Goal: Task Accomplishment & Management: Use online tool/utility

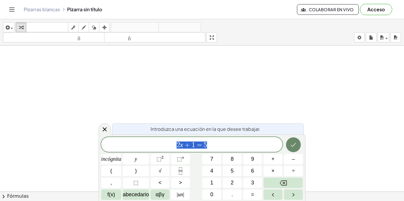
click at [293, 147] on icon "Hecho" at bounding box center [293, 144] width 7 height 7
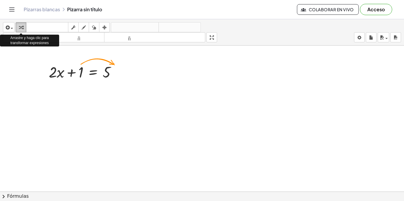
click at [21, 28] on icon "button" at bounding box center [21, 27] width 4 height 7
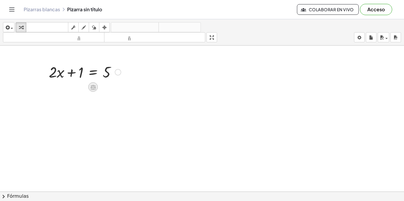
drag, startPoint x: 99, startPoint y: 86, endPoint x: 93, endPoint y: 86, distance: 6.5
click at [93, 86] on icon at bounding box center [93, 87] width 5 height 5
click at [91, 90] on font "×" at bounding box center [93, 87] width 4 height 7
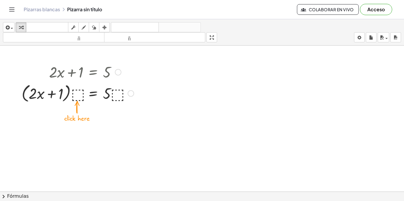
click at [79, 94] on div at bounding box center [78, 93] width 118 height 22
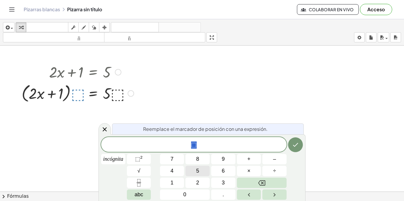
click at [201, 171] on button "5" at bounding box center [198, 171] width 24 height 10
click at [295, 141] on icon "Hecho" at bounding box center [295, 144] width 7 height 7
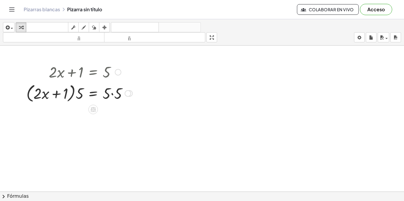
click at [63, 96] on div at bounding box center [79, 93] width 112 height 22
click at [59, 94] on div at bounding box center [79, 93] width 112 height 22
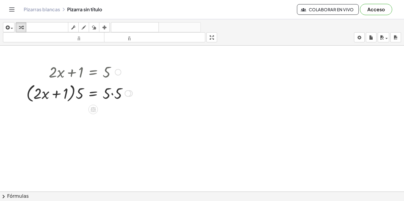
click at [50, 95] on div at bounding box center [79, 93] width 112 height 22
click at [46, 96] on div at bounding box center [79, 93] width 112 height 22
click at [55, 95] on div at bounding box center [79, 93] width 112 height 22
click at [84, 99] on div at bounding box center [79, 93] width 112 height 22
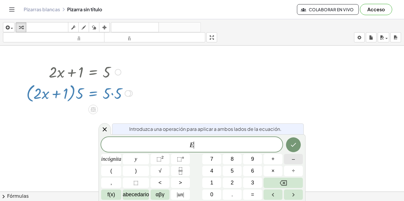
click at [289, 166] on div "E ​ incógnita y ⬚ 2 ⬚ n 7 8 9 + – ( ) √ 4 5 6 × ÷ , ⬚ < > 1 2 3 f(x) abecedario…" at bounding box center [202, 168] width 202 height 63
click at [293, 146] on icon "Hecho" at bounding box center [293, 145] width 5 height 4
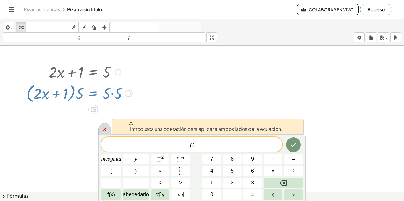
click at [104, 130] on icon at bounding box center [104, 129] width 7 height 7
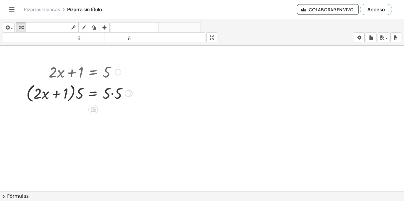
click at [125, 94] on div at bounding box center [128, 93] width 7 height 7
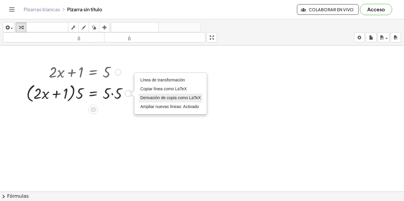
click at [147, 96] on font "Derivación de copia como LaTeX" at bounding box center [170, 97] width 61 height 5
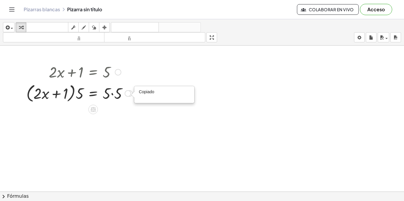
click at [127, 95] on div "Copiado done" at bounding box center [128, 93] width 7 height 7
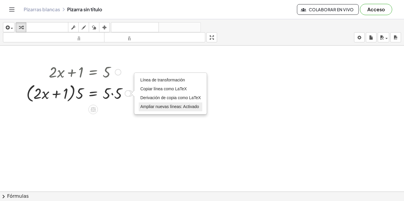
click at [150, 108] on font "Ampliar nuevas líneas: Activado" at bounding box center [169, 106] width 59 height 5
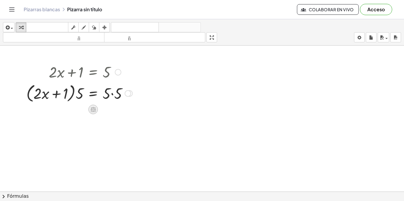
click at [92, 110] on icon at bounding box center [93, 109] width 5 height 5
click at [118, 110] on icon at bounding box center [117, 109] width 4 height 1
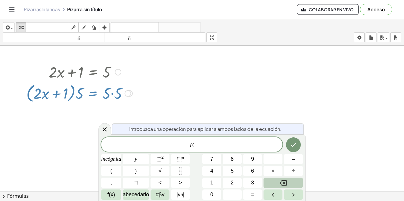
click at [285, 186] on icon "Retroceso" at bounding box center [283, 182] width 7 height 7
click at [294, 150] on button "Hecho" at bounding box center [293, 144] width 15 height 15
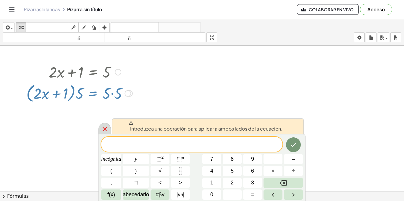
click at [101, 130] on icon at bounding box center [104, 128] width 7 height 7
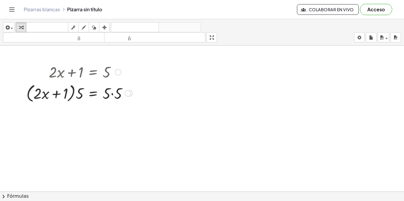
click at [110, 93] on div at bounding box center [79, 93] width 112 height 22
click at [112, 94] on div at bounding box center [79, 93] width 112 height 22
click at [112, 94] on div at bounding box center [77, 93] width 109 height 22
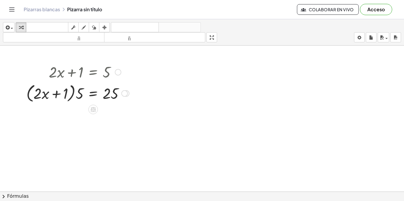
click at [71, 97] on div at bounding box center [77, 93] width 109 height 22
click at [76, 96] on div at bounding box center [77, 93] width 109 height 22
click at [45, 93] on div at bounding box center [80, 93] width 106 height 20
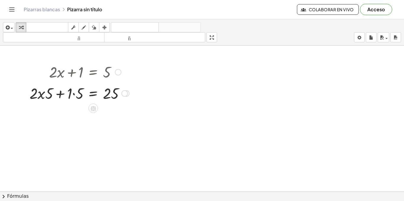
click at [45, 93] on div at bounding box center [80, 93] width 106 height 20
click at [42, 96] on div at bounding box center [80, 93] width 106 height 20
click at [50, 97] on div at bounding box center [80, 93] width 106 height 20
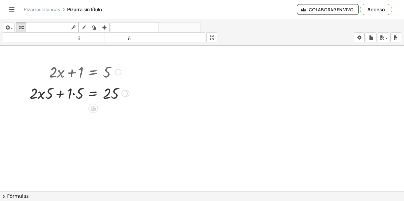
click at [35, 98] on div at bounding box center [80, 93] width 106 height 20
click at [77, 97] on div at bounding box center [80, 93] width 106 height 20
click at [77, 97] on div at bounding box center [83, 93] width 97 height 20
click at [56, 98] on div at bounding box center [83, 93] width 97 height 20
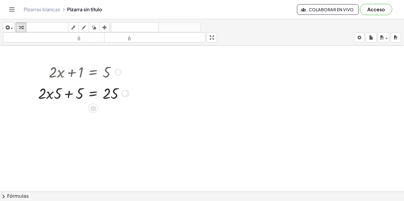
click at [56, 98] on div at bounding box center [83, 93] width 97 height 20
click at [45, 96] on div at bounding box center [83, 93] width 97 height 20
click at [46, 94] on div at bounding box center [83, 93] width 97 height 20
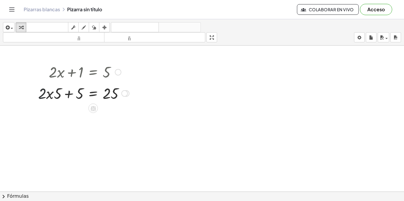
click at [50, 94] on div at bounding box center [83, 93] width 97 height 20
click at [80, 94] on div at bounding box center [83, 93] width 97 height 20
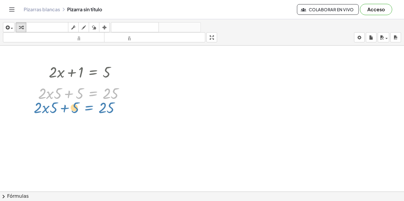
drag, startPoint x: 94, startPoint y: 94, endPoint x: 89, endPoint y: 108, distance: 14.8
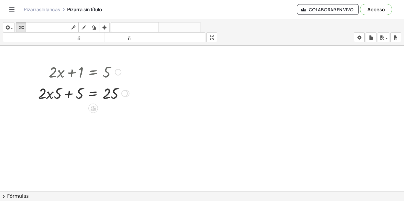
click at [49, 97] on div at bounding box center [83, 93] width 97 height 20
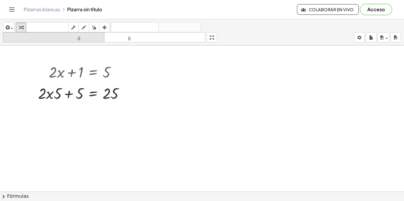
click at [11, 33] on button "tamaño_del_formato menor" at bounding box center [53, 37] width 101 height 10
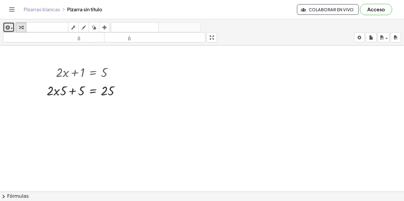
click at [12, 29] on div "button" at bounding box center [8, 27] width 9 height 7
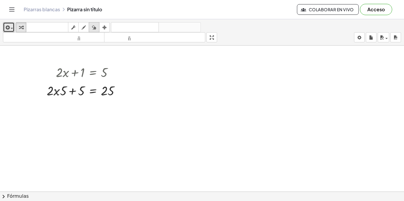
click at [95, 29] on icon "button" at bounding box center [94, 27] width 4 height 7
drag, startPoint x: 107, startPoint y: 72, endPoint x: 101, endPoint y: 63, distance: 10.4
click at [97, 27] on div "button" at bounding box center [94, 27] width 8 height 7
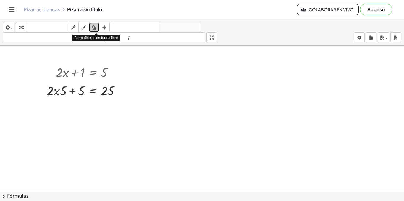
click at [95, 27] on icon "button" at bounding box center [94, 27] width 4 height 7
click at [386, 38] on div "button" at bounding box center [383, 37] width 9 height 7
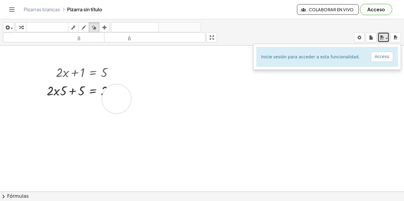
drag, startPoint x: 117, startPoint y: 99, endPoint x: 118, endPoint y: 16, distance: 83.2
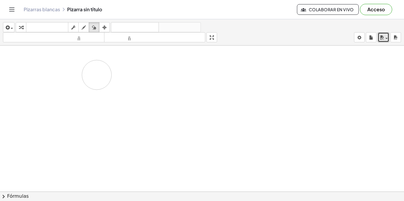
drag, startPoint x: 127, startPoint y: 90, endPoint x: 97, endPoint y: 75, distance: 34.0
drag, startPoint x: 115, startPoint y: 79, endPoint x: 93, endPoint y: 66, distance: 25.5
drag, startPoint x: 43, startPoint y: 96, endPoint x: 101, endPoint y: 95, distance: 58.3
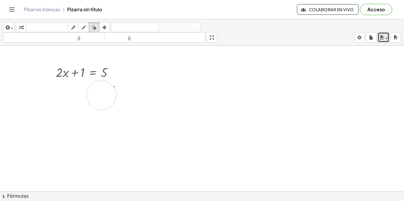
click at [108, 28] on div "button" at bounding box center [105, 27] width 8 height 7
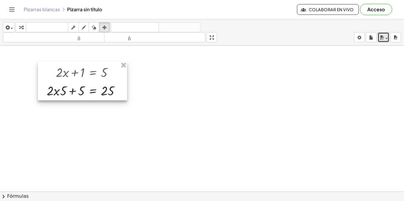
click at [99, 80] on div at bounding box center [82, 81] width 89 height 39
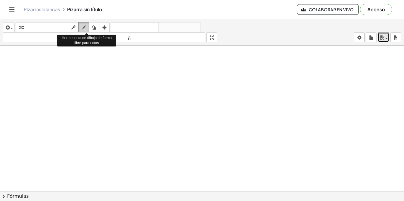
click at [87, 28] on div "button" at bounding box center [84, 27] width 8 height 7
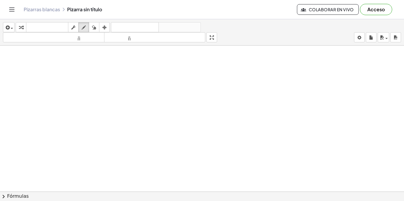
click at [11, 8] on icon "Cambiar navegación" at bounding box center [11, 9] width 7 height 7
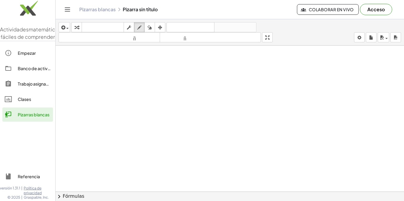
click at [33, 56] on font "Empezar" at bounding box center [27, 52] width 18 height 5
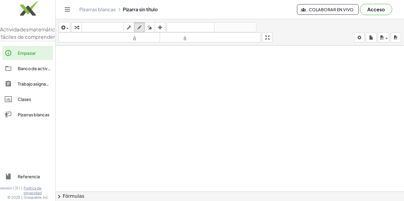
click at [63, 10] on button "Cambiar navegación" at bounding box center [67, 9] width 9 height 9
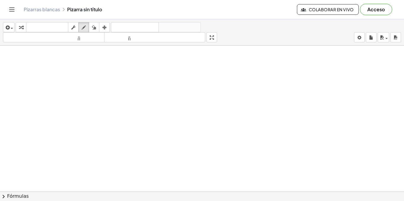
click at [97, 11] on div "Pizarras blancas Pizarra sin título" at bounding box center [160, 10] width 273 height 6
click at [93, 9] on div "Pizarras blancas Pizarra sin título" at bounding box center [160, 10] width 273 height 6
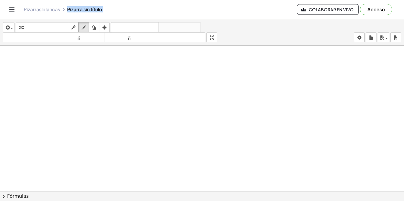
click at [93, 9] on div "Pizarras blancas Pizarra sin título" at bounding box center [160, 10] width 273 height 6
click at [268, 2] on div "Pizarras blancas Pizarra sin título Colaborar en vivo Acceso" at bounding box center [202, 9] width 390 height 19
click at [12, 29] on div "button" at bounding box center [8, 27] width 9 height 7
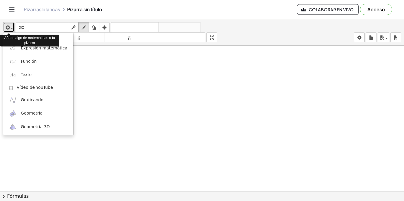
click at [12, 29] on div "button" at bounding box center [8, 27] width 9 height 7
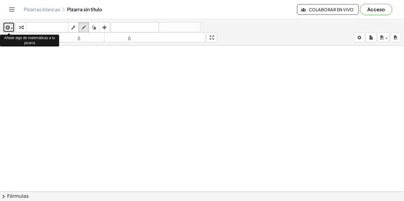
click at [12, 29] on div "button" at bounding box center [8, 27] width 9 height 7
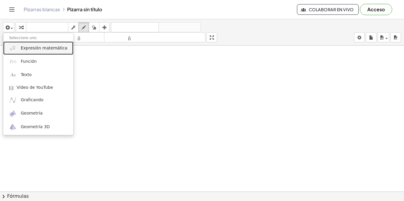
click at [51, 47] on font "Expresión matemática" at bounding box center [44, 48] width 46 height 5
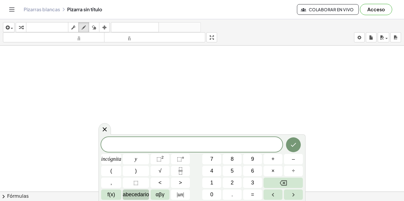
click at [136, 194] on font "abecedario" at bounding box center [136, 194] width 26 height 6
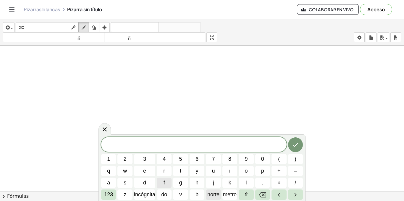
click at [214, 193] on font "norte" at bounding box center [213, 194] width 12 height 6
click at [258, 192] on button "Retroceso" at bounding box center [262, 194] width 15 height 10
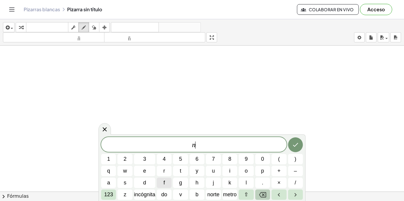
click at [258, 192] on button "Retroceso" at bounding box center [262, 194] width 15 height 10
click at [234, 193] on font "metro" at bounding box center [230, 194] width 14 height 6
click at [263, 191] on icon "Retroceso" at bounding box center [262, 194] width 7 height 7
click at [165, 194] on font "do" at bounding box center [164, 194] width 6 height 6
click at [262, 195] on icon "Retroceso" at bounding box center [262, 194] width 7 height 7
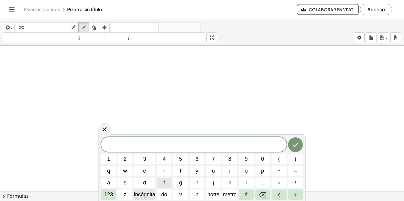
click at [151, 195] on font "incógnita" at bounding box center [144, 194] width 21 height 6
click at [262, 197] on icon "Retroceso" at bounding box center [262, 194] width 7 height 5
click at [128, 194] on button "z" at bounding box center [124, 194] width 15 height 10
click at [260, 193] on icon "Retroceso" at bounding box center [262, 194] width 7 height 7
click at [109, 195] on font "123" at bounding box center [108, 194] width 9 height 6
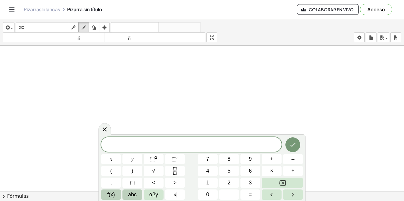
click at [109, 195] on span "f(x)" at bounding box center [111, 195] width 8 height 8
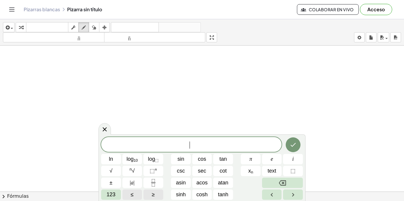
click at [109, 195] on span "123" at bounding box center [111, 195] width 9 height 8
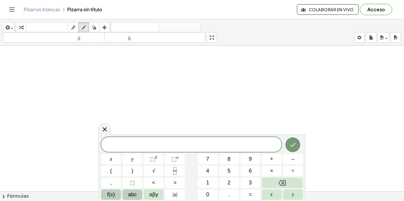
click at [109, 195] on span "f(x)" at bounding box center [111, 195] width 8 height 8
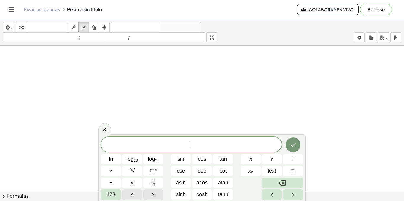
click at [109, 195] on span "123" at bounding box center [111, 195] width 9 height 8
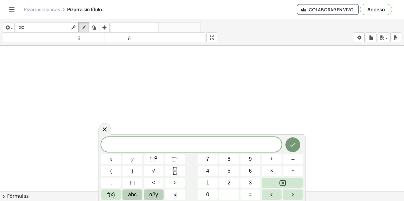
click at [154, 193] on span "αβγ" at bounding box center [153, 195] width 9 height 8
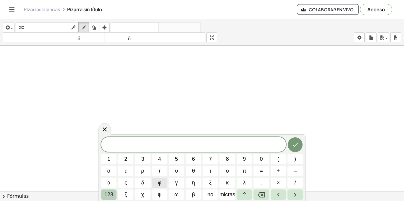
click at [111, 196] on font "123" at bounding box center [108, 194] width 9 height 6
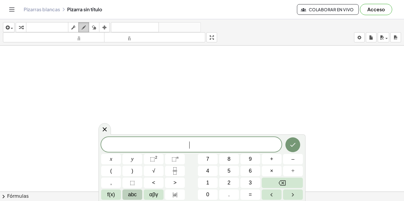
click at [82, 29] on icon "button" at bounding box center [84, 27] width 4 height 7
drag, startPoint x: 85, startPoint y: 78, endPoint x: 165, endPoint y: 57, distance: 83.3
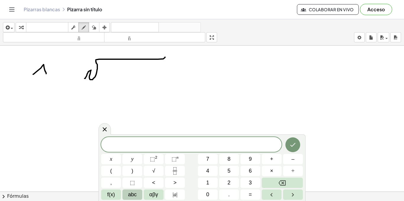
drag, startPoint x: 33, startPoint y: 74, endPoint x: 46, endPoint y: 72, distance: 12.9
drag, startPoint x: 39, startPoint y: 70, endPoint x: 43, endPoint y: 70, distance: 4.4
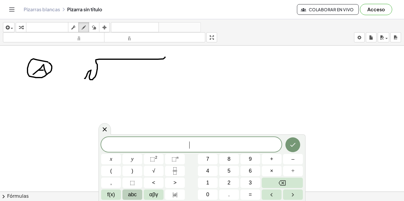
drag, startPoint x: 106, startPoint y: 70, endPoint x: 106, endPoint y: 80, distance: 10.1
drag, startPoint x: 121, startPoint y: 78, endPoint x: 125, endPoint y: 74, distance: 5.7
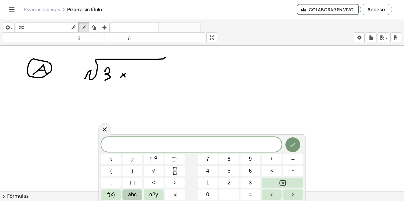
drag, startPoint x: 123, startPoint y: 74, endPoint x: 125, endPoint y: 77, distance: 4.2
drag, startPoint x: 134, startPoint y: 78, endPoint x: 140, endPoint y: 70, distance: 10.3
drag, startPoint x: 86, startPoint y: 58, endPoint x: 86, endPoint y: 63, distance: 4.5
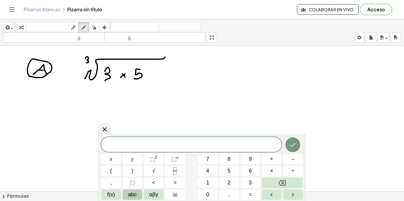
drag, startPoint x: 180, startPoint y: 78, endPoint x: 187, endPoint y: 78, distance: 7.4
drag, startPoint x: 178, startPoint y: 74, endPoint x: 188, endPoint y: 75, distance: 10.4
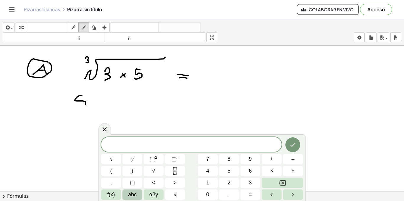
drag, startPoint x: 86, startPoint y: 104, endPoint x: 84, endPoint y: 97, distance: 7.3
click at [91, 27] on div "button" at bounding box center [94, 27] width 8 height 7
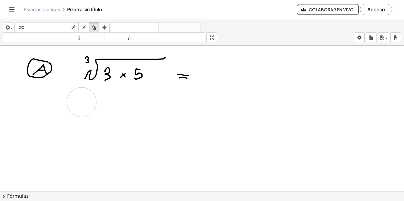
drag, startPoint x: 85, startPoint y: 100, endPoint x: 81, endPoint y: 102, distance: 4.4
click at [11, 29] on div "button" at bounding box center [8, 27] width 9 height 7
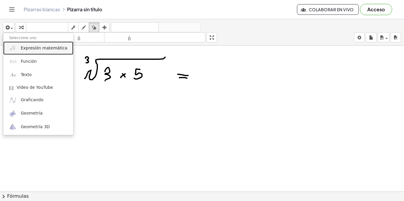
click at [21, 46] on font "Expresión matemática" at bounding box center [44, 48] width 46 height 5
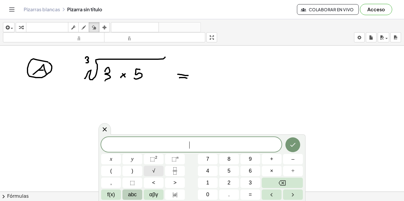
click at [157, 172] on button "√" at bounding box center [154, 171] width 20 height 10
click at [231, 181] on button "2" at bounding box center [229, 183] width 20 height 10
click at [231, 172] on button "5" at bounding box center [229, 171] width 20 height 10
click at [295, 173] on button "÷" at bounding box center [293, 171] width 20 height 10
click at [228, 173] on span "5" at bounding box center [229, 171] width 3 height 8
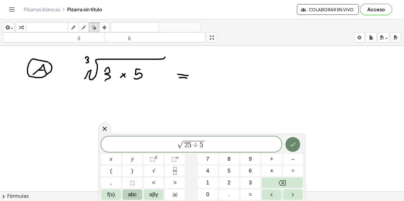
click at [292, 147] on icon "Hecho" at bounding box center [292, 144] width 7 height 7
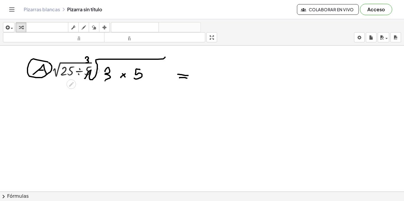
click at [71, 74] on div at bounding box center [75, 70] width 59 height 17
drag, startPoint x: 108, startPoint y: 28, endPoint x: 89, endPoint y: 49, distance: 28.1
click at [107, 28] on div "button" at bounding box center [105, 27] width 8 height 7
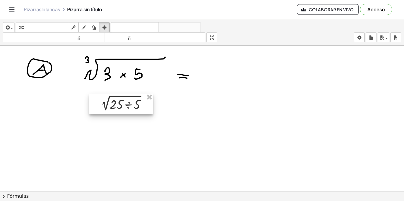
drag, startPoint x: 67, startPoint y: 66, endPoint x: 116, endPoint y: 100, distance: 59.7
click at [116, 100] on div at bounding box center [121, 104] width 64 height 20
click at [85, 30] on icon "button" at bounding box center [84, 27] width 4 height 7
drag, startPoint x: 101, startPoint y: 94, endPoint x: 103, endPoint y: 100, distance: 5.9
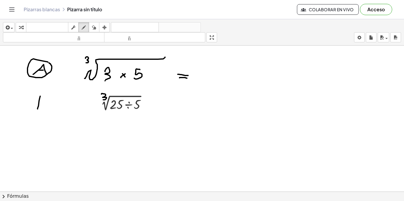
drag, startPoint x: 44, startPoint y: 96, endPoint x: 40, endPoint y: 105, distance: 10.1
drag, startPoint x: 39, startPoint y: 91, endPoint x: 43, endPoint y: 91, distance: 4.1
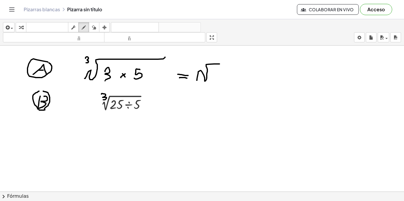
drag, startPoint x: 197, startPoint y: 80, endPoint x: 220, endPoint y: 64, distance: 28.0
drag, startPoint x: 197, startPoint y: 59, endPoint x: 206, endPoint y: 69, distance: 13.2
drag, startPoint x: 214, startPoint y: 71, endPoint x: 212, endPoint y: 81, distance: 9.6
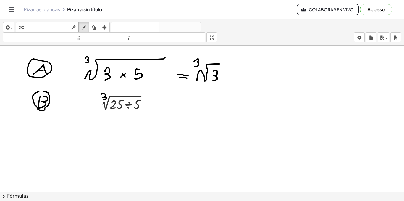
drag, startPoint x: 228, startPoint y: 80, endPoint x: 236, endPoint y: 78, distance: 8.2
drag, startPoint x: 230, startPoint y: 76, endPoint x: 233, endPoint y: 80, distance: 4.6
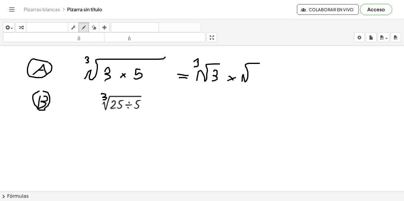
drag, startPoint x: 242, startPoint y: 81, endPoint x: 262, endPoint y: 64, distance: 26.2
drag, startPoint x: 239, startPoint y: 65, endPoint x: 240, endPoint y: 72, distance: 6.2
drag, startPoint x: 253, startPoint y: 79, endPoint x: 258, endPoint y: 69, distance: 11.5
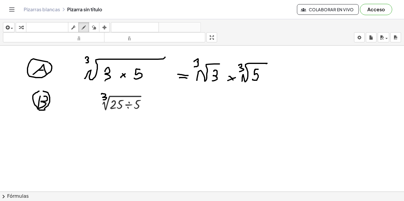
drag, startPoint x: 180, startPoint y: 107, endPoint x: 185, endPoint y: 106, distance: 5.1
drag, startPoint x: 176, startPoint y: 103, endPoint x: 182, endPoint y: 103, distance: 6.2
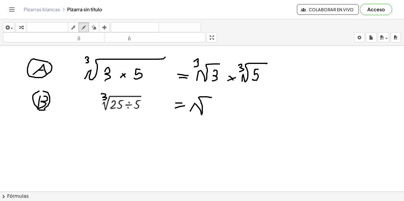
drag, startPoint x: 190, startPoint y: 111, endPoint x: 213, endPoint y: 97, distance: 26.3
drag, startPoint x: 192, startPoint y: 96, endPoint x: 192, endPoint y: 101, distance: 4.4
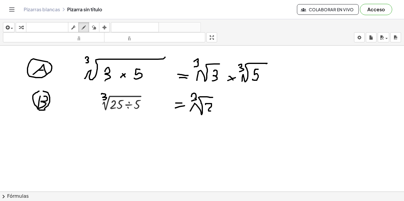
drag, startPoint x: 209, startPoint y: 110, endPoint x: 206, endPoint y: 104, distance: 6.4
drag, startPoint x: 213, startPoint y: 111, endPoint x: 216, endPoint y: 104, distance: 7.5
drag, startPoint x: 213, startPoint y: 97, endPoint x: 221, endPoint y: 99, distance: 8.0
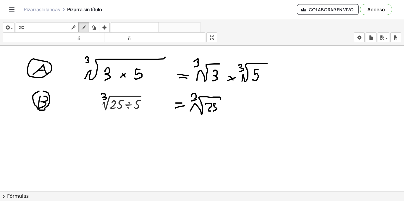
drag, startPoint x: 227, startPoint y: 110, endPoint x: 231, endPoint y: 107, distance: 4.4
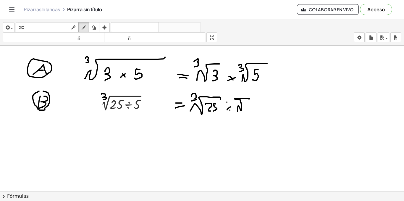
drag, startPoint x: 238, startPoint y: 111, endPoint x: 251, endPoint y: 99, distance: 18.0
drag, startPoint x: 231, startPoint y: 94, endPoint x: 236, endPoint y: 100, distance: 7.8
drag, startPoint x: 249, startPoint y: 112, endPoint x: 253, endPoint y: 104, distance: 8.5
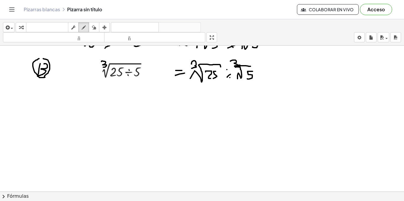
scroll to position [62, 0]
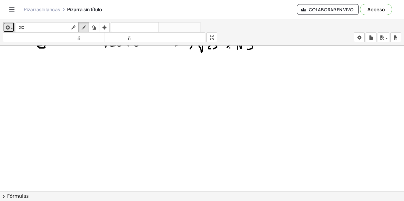
click at [9, 25] on icon "button" at bounding box center [6, 27] width 5 height 7
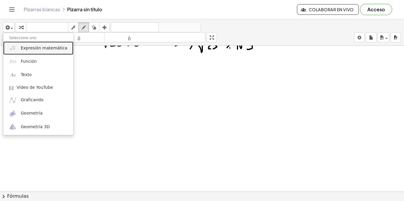
click at [25, 49] on font "Expresión matemática" at bounding box center [44, 48] width 46 height 5
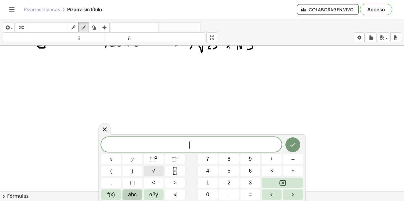
click at [155, 170] on button "√" at bounding box center [154, 171] width 20 height 10
click at [231, 181] on button "2" at bounding box center [229, 183] width 20 height 10
click at [229, 171] on span "5" at bounding box center [229, 171] width 3 height 8
click at [289, 146] on icon "Hecho" at bounding box center [292, 144] width 7 height 7
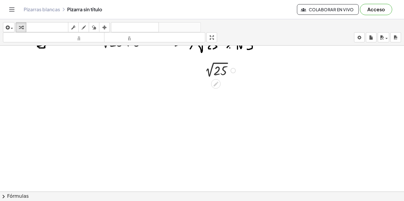
click at [214, 77] on div at bounding box center [219, 70] width 41 height 17
click at [227, 88] on div at bounding box center [225, 86] width 5 height 5
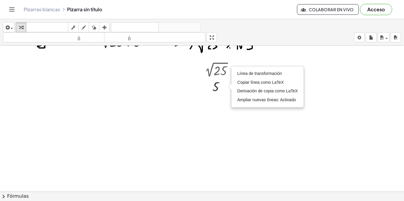
click at [214, 119] on div at bounding box center [202, 152] width 404 height 339
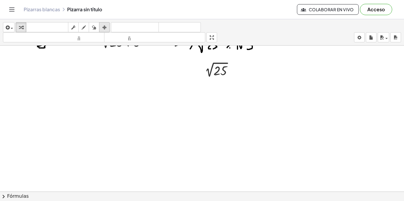
click at [101, 26] on div "button" at bounding box center [105, 27] width 8 height 7
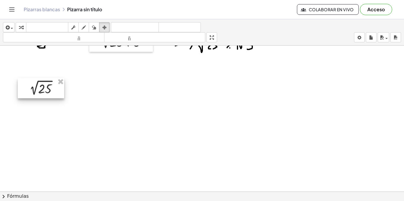
drag, startPoint x: 218, startPoint y: 70, endPoint x: 42, endPoint y: 88, distance: 176.4
click at [42, 88] on div at bounding box center [41, 88] width 46 height 20
click at [10, 26] on span "button" at bounding box center [10, 28] width 1 height 4
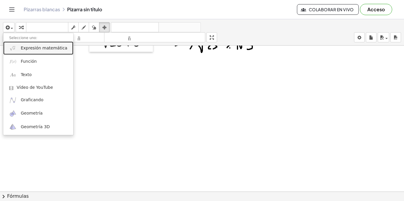
click at [22, 48] on font "Expresión matemática" at bounding box center [44, 48] width 46 height 5
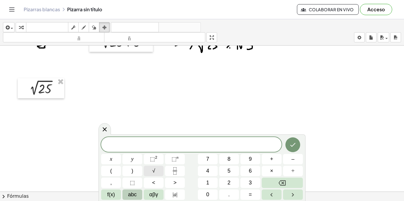
click at [158, 169] on button "√" at bounding box center [154, 171] width 20 height 10
click at [85, 31] on button "dibujar" at bounding box center [83, 27] width 11 height 10
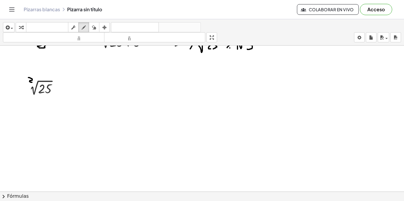
drag, startPoint x: 28, startPoint y: 78, endPoint x: 32, endPoint y: 82, distance: 5.9
click at [32, 82] on div at bounding box center [202, 152] width 404 height 339
click at [7, 28] on icon "button" at bounding box center [6, 27] width 5 height 7
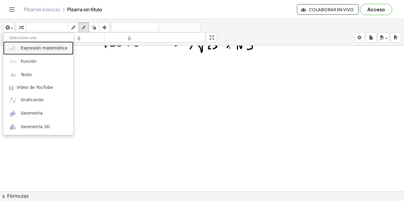
click at [31, 49] on font "Expresión matemática" at bounding box center [44, 48] width 46 height 5
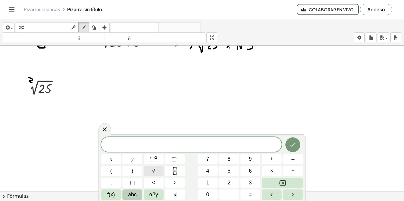
click at [155, 171] on span "√" at bounding box center [153, 171] width 3 height 8
click at [152, 169] on button "√" at bounding box center [154, 171] width 20 height 10
click at [277, 182] on button "Backspace" at bounding box center [282, 183] width 41 height 10
click at [229, 183] on span "2" at bounding box center [229, 183] width 3 height 8
click at [212, 183] on button "1" at bounding box center [208, 183] width 20 height 10
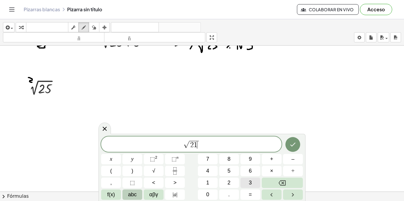
click at [250, 180] on span "3" at bounding box center [250, 183] width 3 height 8
click at [276, 179] on button "Backspace" at bounding box center [282, 183] width 41 height 10
click at [253, 173] on button "6" at bounding box center [251, 171] width 20 height 10
click at [298, 143] on button "Hecho" at bounding box center [293, 144] width 15 height 15
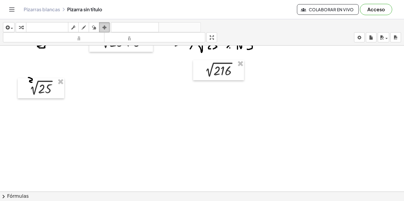
click at [103, 26] on icon "button" at bounding box center [104, 27] width 4 height 7
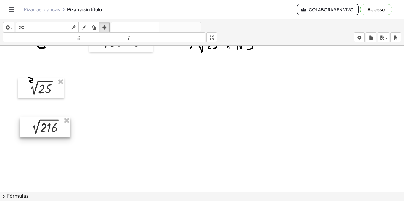
drag, startPoint x: 207, startPoint y: 65, endPoint x: 33, endPoint y: 122, distance: 183.0
click at [33, 122] on div at bounding box center [45, 127] width 51 height 20
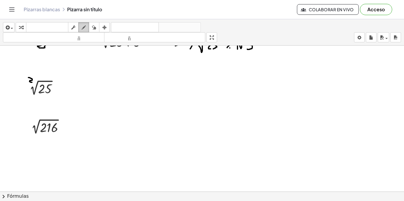
click at [87, 26] on div "button" at bounding box center [84, 27] width 8 height 7
drag, startPoint x: 30, startPoint y: 114, endPoint x: 30, endPoint y: 121, distance: 6.8
click at [30, 121] on div at bounding box center [202, 152] width 404 height 339
click at [66, 93] on div at bounding box center [202, 152] width 404 height 339
click at [65, 90] on div at bounding box center [202, 152] width 404 height 339
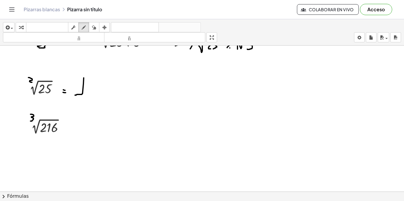
drag, startPoint x: 75, startPoint y: 95, endPoint x: 84, endPoint y: 78, distance: 19.5
click at [84, 78] on div at bounding box center [202, 152] width 404 height 339
drag, startPoint x: 80, startPoint y: 93, endPoint x: 94, endPoint y: 91, distance: 14.5
click at [94, 91] on div at bounding box center [202, 152] width 404 height 339
drag, startPoint x: 80, startPoint y: 93, endPoint x: 88, endPoint y: 61, distance: 33.7
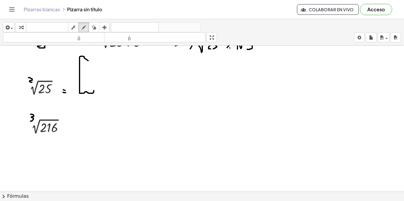
click at [88, 61] on div at bounding box center [202, 152] width 404 height 339
drag, startPoint x: 102, startPoint y: 93, endPoint x: 107, endPoint y: 90, distance: 5.6
click at [107, 90] on div at bounding box center [202, 152] width 404 height 339
drag, startPoint x: 102, startPoint y: 89, endPoint x: 106, endPoint y: 94, distance: 6.3
click at [106, 94] on div at bounding box center [202, 152] width 404 height 339
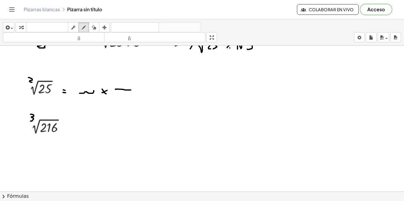
drag, startPoint x: 115, startPoint y: 89, endPoint x: 131, endPoint y: 90, distance: 15.4
click at [131, 90] on div at bounding box center [202, 152] width 404 height 339
click at [79, 90] on div at bounding box center [202, 152] width 404 height 339
click at [116, 87] on div at bounding box center [202, 152] width 404 height 339
click at [131, 88] on div at bounding box center [202, 152] width 404 height 339
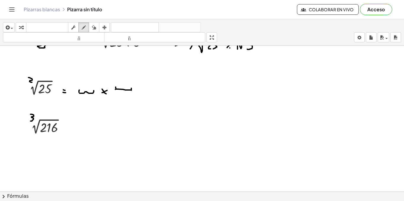
click at [87, 89] on div at bounding box center [202, 152] width 404 height 339
drag, startPoint x: 86, startPoint y: 89, endPoint x: 88, endPoint y: 81, distance: 9.0
click at [88, 81] on div at bounding box center [202, 152] width 404 height 339
drag, startPoint x: 120, startPoint y: 86, endPoint x: 137, endPoint y: 90, distance: 16.9
click at [124, 80] on div at bounding box center [202, 152] width 404 height 339
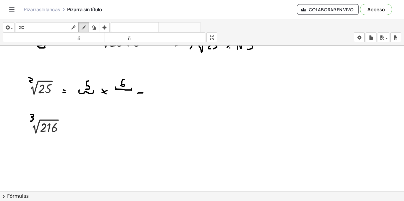
drag, startPoint x: 138, startPoint y: 94, endPoint x: 143, endPoint y: 93, distance: 5.1
click at [143, 93] on div at bounding box center [202, 152] width 404 height 339
drag, startPoint x: 138, startPoint y: 91, endPoint x: 142, endPoint y: 90, distance: 3.9
click at [142, 90] on div at bounding box center [202, 152] width 404 height 339
drag, startPoint x: 146, startPoint y: 86, endPoint x: 152, endPoint y: 93, distance: 8.2
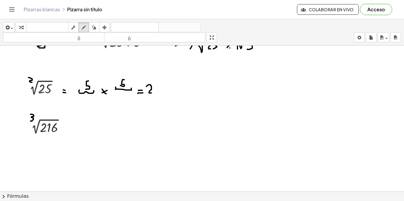
click at [152, 93] on div at bounding box center [202, 152] width 404 height 339
drag, startPoint x: 154, startPoint y: 93, endPoint x: 159, endPoint y: 84, distance: 10.5
click at [159, 84] on div at bounding box center [202, 152] width 404 height 339
drag, startPoint x: 42, startPoint y: 105, endPoint x: 48, endPoint y: 99, distance: 8.4
click at [48, 99] on div at bounding box center [202, 152] width 404 height 339
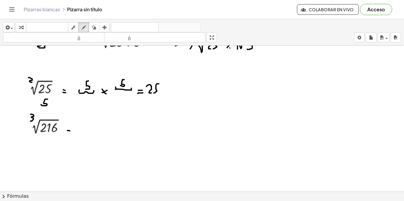
click at [70, 131] on div at bounding box center [202, 152] width 404 height 339
click at [69, 128] on div at bounding box center [202, 152] width 404 height 339
drag, startPoint x: 83, startPoint y: 133, endPoint x: 92, endPoint y: 133, distance: 9.2
click at [92, 133] on div at bounding box center [202, 152] width 404 height 339
drag, startPoint x: 109, startPoint y: 133, endPoint x: 120, endPoint y: 133, distance: 11.0
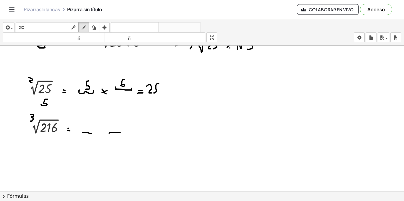
click at [120, 133] on div at bounding box center [202, 152] width 404 height 339
drag, startPoint x: 134, startPoint y: 133, endPoint x: 145, endPoint y: 133, distance: 10.7
click at [145, 133] on div at bounding box center [202, 152] width 404 height 339
drag, startPoint x: 99, startPoint y: 135, endPoint x: 102, endPoint y: 132, distance: 3.8
click at [102, 132] on div at bounding box center [202, 152] width 404 height 339
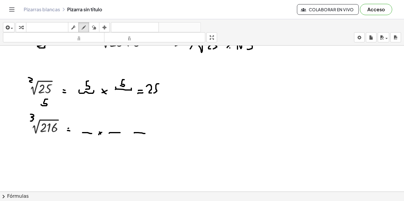
click at [101, 134] on div at bounding box center [202, 152] width 404 height 339
drag, startPoint x: 124, startPoint y: 133, endPoint x: 130, endPoint y: 131, distance: 6.5
click at [130, 131] on div at bounding box center [202, 152] width 404 height 339
drag, startPoint x: 125, startPoint y: 130, endPoint x: 126, endPoint y: 134, distance: 3.9
click at [126, 134] on div at bounding box center [202, 152] width 404 height 339
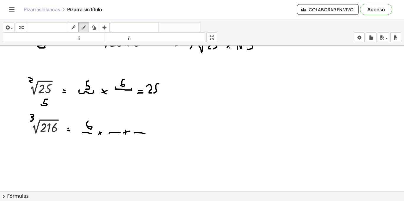
drag, startPoint x: 88, startPoint y: 121, endPoint x: 88, endPoint y: 126, distance: 5.3
click at [88, 126] on div at bounding box center [202, 152] width 404 height 339
drag, startPoint x: 117, startPoint y: 121, endPoint x: 112, endPoint y: 125, distance: 6.3
click at [112, 125] on div at bounding box center [202, 152] width 404 height 339
drag, startPoint x: 141, startPoint y: 122, endPoint x: 138, endPoint y: 126, distance: 5.1
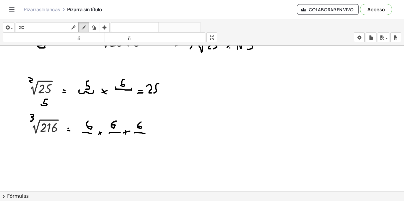
click at [138, 126] on div at bounding box center [202, 152] width 404 height 339
drag, startPoint x: 153, startPoint y: 131, endPoint x: 158, endPoint y: 131, distance: 5.3
click at [158, 131] on div at bounding box center [202, 152] width 404 height 339
drag, startPoint x: 153, startPoint y: 129, endPoint x: 159, endPoint y: 129, distance: 5.9
click at [159, 129] on div at bounding box center [202, 152] width 404 height 339
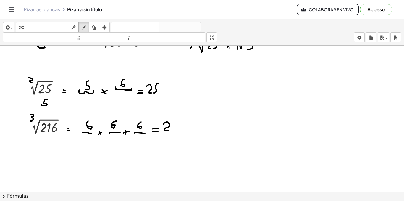
drag, startPoint x: 163, startPoint y: 125, endPoint x: 168, endPoint y: 130, distance: 7.8
click at [168, 130] on div at bounding box center [202, 152] width 404 height 339
drag, startPoint x: 173, startPoint y: 130, endPoint x: 153, endPoint y: 127, distance: 20.5
click at [153, 127] on div at bounding box center [202, 152] width 404 height 339
drag, startPoint x: 178, startPoint y: 129, endPoint x: 177, endPoint y: 122, distance: 6.6
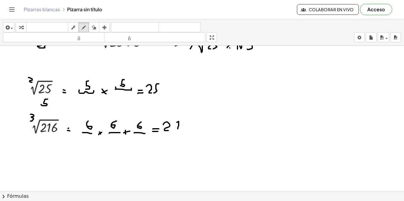
click at [177, 122] on div at bounding box center [202, 152] width 404 height 339
drag, startPoint x: 194, startPoint y: 121, endPoint x: 189, endPoint y: 127, distance: 7.2
click at [189, 127] on div at bounding box center [202, 152] width 404 height 339
drag, startPoint x: 44, startPoint y: 153, endPoint x: 53, endPoint y: 136, distance: 18.8
click at [53, 136] on div at bounding box center [202, 152] width 404 height 339
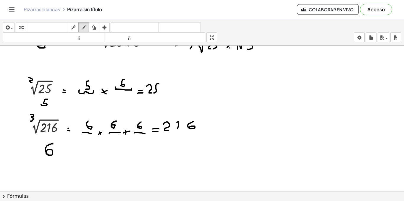
drag, startPoint x: 49, startPoint y: 155, endPoint x: 53, endPoint y: 144, distance: 12.2
click at [53, 144] on div at bounding box center [202, 152] width 404 height 339
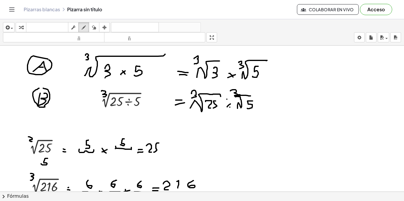
scroll to position [0, 0]
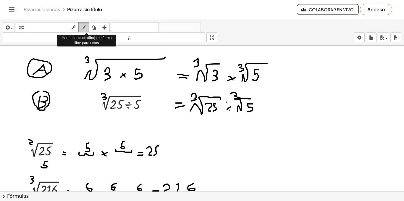
click at [85, 30] on icon "button" at bounding box center [84, 27] width 4 height 7
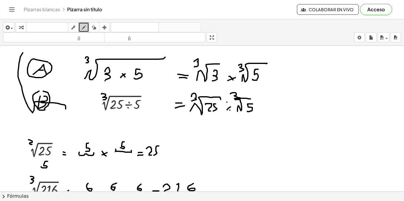
drag, startPoint x: 23, startPoint y: 53, endPoint x: 66, endPoint y: 109, distance: 70.7
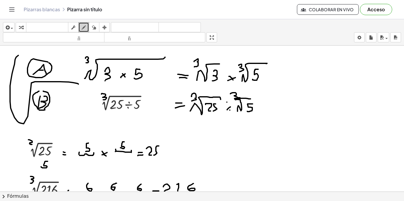
drag, startPoint x: 17, startPoint y: 57, endPoint x: 78, endPoint y: 84, distance: 67.4
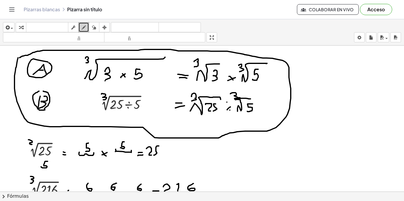
drag, startPoint x: 15, startPoint y: 71, endPoint x: 20, endPoint y: 58, distance: 13.7
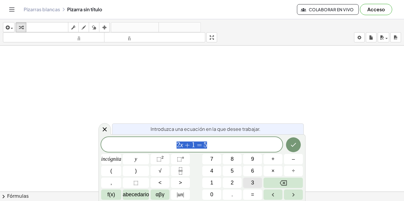
click at [248, 181] on button "3" at bounding box center [252, 183] width 19 height 10
click at [183, 171] on rect "Fracción" at bounding box center [180, 171] width 4 height 0
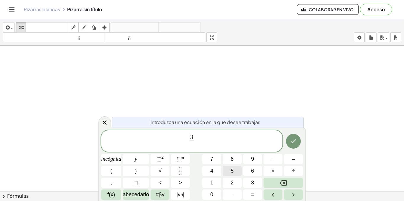
click at [230, 170] on button "5" at bounding box center [232, 171] width 19 height 10
click at [286, 194] on button "Flecha derecha" at bounding box center [293, 194] width 19 height 10
click at [273, 161] on font "+" at bounding box center [273, 159] width 3 height 6
click at [231, 172] on font "5" at bounding box center [232, 171] width 3 height 6
click at [183, 170] on icon "Fracción" at bounding box center [180, 170] width 7 height 7
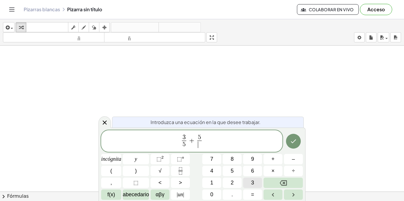
click at [251, 180] on font "3" at bounding box center [252, 183] width 3 height 6
click at [294, 136] on button "Hecho" at bounding box center [293, 141] width 15 height 15
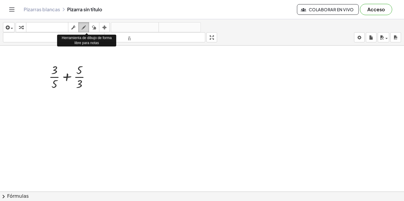
click at [85, 24] on icon "button" at bounding box center [84, 27] width 4 height 7
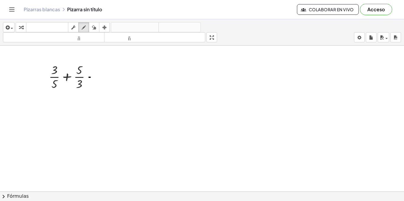
drag, startPoint x: 95, startPoint y: 78, endPoint x: 133, endPoint y: 77, distance: 38.2
drag, startPoint x: 55, startPoint y: 89, endPoint x: 67, endPoint y: 87, distance: 12.3
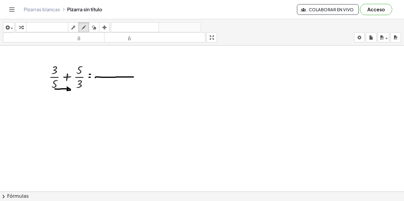
drag, startPoint x: 111, startPoint y: 88, endPoint x: 109, endPoint y: 84, distance: 4.9
drag, startPoint x: 113, startPoint y: 87, endPoint x: 116, endPoint y: 82, distance: 6.4
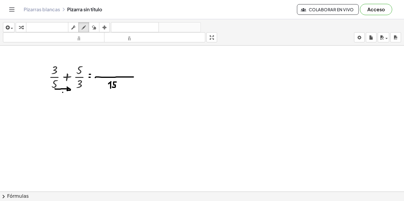
drag, startPoint x: 114, startPoint y: 90, endPoint x: 62, endPoint y: 101, distance: 53.2
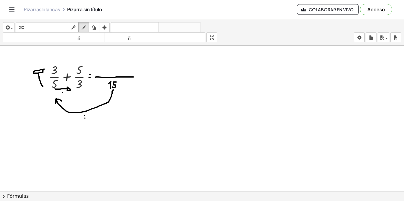
drag, startPoint x: 43, startPoint y: 86, endPoint x: 39, endPoint y: 72, distance: 14.1
drag, startPoint x: 40, startPoint y: 84, endPoint x: 41, endPoint y: 72, distance: 12.8
drag, startPoint x: 27, startPoint y: 79, endPoint x: 32, endPoint y: 74, distance: 7.1
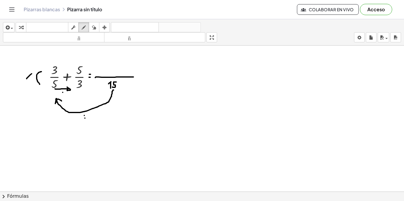
drag, startPoint x: 27, startPoint y: 73, endPoint x: 29, endPoint y: 78, distance: 5.3
drag, startPoint x: 55, startPoint y: 60, endPoint x: 95, endPoint y: 65, distance: 39.9
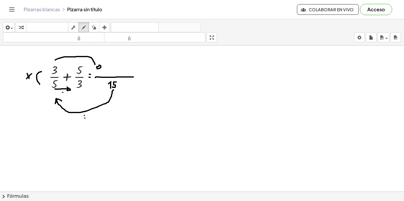
drag, startPoint x: 101, startPoint y: 66, endPoint x: 101, endPoint y: 72, distance: 5.4
drag, startPoint x: 110, startPoint y: 69, endPoint x: 115, endPoint y: 69, distance: 4.7
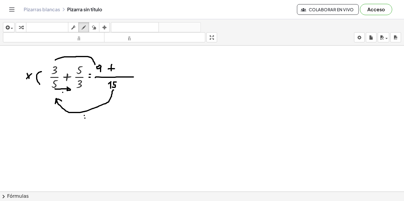
drag, startPoint x: 112, startPoint y: 65, endPoint x: 111, endPoint y: 71, distance: 6.2
drag, startPoint x: 109, startPoint y: 88, endPoint x: 82, endPoint y: 90, distance: 27.0
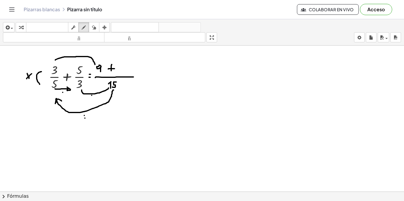
drag, startPoint x: 119, startPoint y: 65, endPoint x: 127, endPoint y: 71, distance: 9.9
drag, startPoint x: 130, startPoint y: 72, endPoint x: 133, endPoint y: 64, distance: 8.4
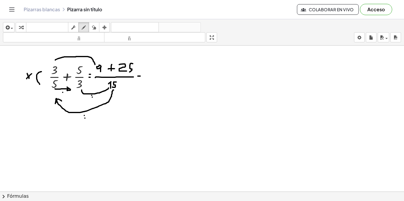
drag, startPoint x: 146, startPoint y: 76, endPoint x: 165, endPoint y: 76, distance: 19.2
drag, startPoint x: 149, startPoint y: 67, endPoint x: 152, endPoint y: 71, distance: 4.9
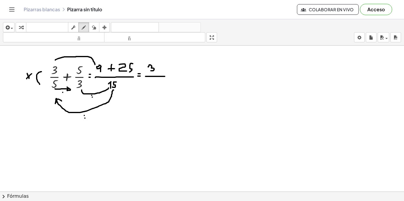
drag, startPoint x: 161, startPoint y: 70, endPoint x: 158, endPoint y: 65, distance: 6.5
drag, startPoint x: 161, startPoint y: 67, endPoint x: 162, endPoint y: 63, distance: 3.9
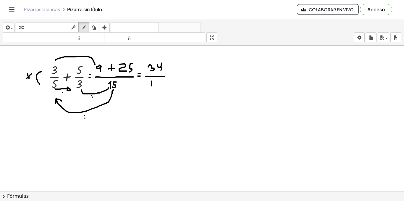
drag, startPoint x: 152, startPoint y: 86, endPoint x: 152, endPoint y: 81, distance: 4.7
drag, startPoint x: 154, startPoint y: 86, endPoint x: 159, endPoint y: 81, distance: 6.9
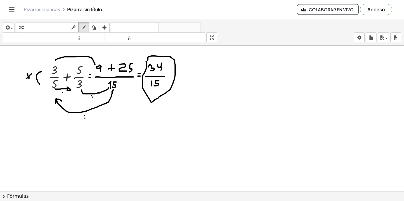
click at [102, 26] on div "button" at bounding box center [105, 27] width 8 height 7
click at [84, 79] on div at bounding box center [70, 76] width 60 height 33
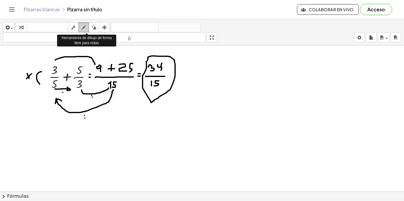
click at [87, 28] on div "button" at bounding box center [84, 27] width 8 height 7
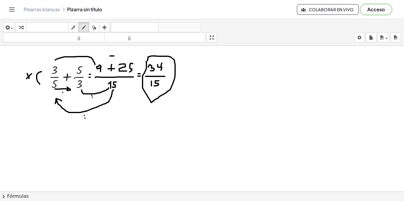
drag, startPoint x: 110, startPoint y: 56, endPoint x: 114, endPoint y: 56, distance: 3.8
click at [11, 28] on span "button" at bounding box center [12, 28] width 2 height 1
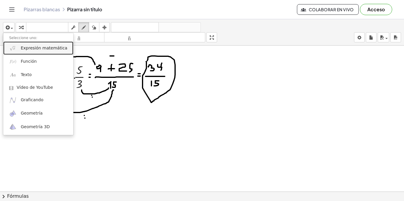
click at [22, 46] on font "Expresión matemática" at bounding box center [44, 48] width 46 height 5
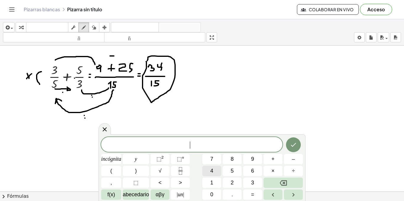
click at [216, 172] on button "4" at bounding box center [211, 171] width 19 height 10
click at [214, 159] on button "7" at bounding box center [211, 159] width 19 height 10
click at [181, 171] on icon "Fracción" at bounding box center [180, 170] width 7 height 7
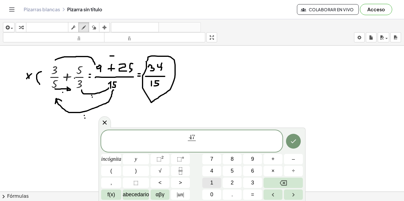
click at [215, 182] on button "1" at bounding box center [211, 183] width 19 height 10
click at [231, 164] on div "4 7 1 ​ incógnita y ⬚ 2 ⬚ n 7 8 9 + – ( ) √ 4 5 6 × ÷ , ⬚ < > 1 2 3 f(x) abeced…" at bounding box center [202, 165] width 202 height 70
click at [231, 171] on font "5" at bounding box center [232, 171] width 3 height 6
click at [299, 194] on button "Flecha derecha" at bounding box center [293, 194] width 19 height 10
click at [274, 160] on font "+" at bounding box center [273, 159] width 3 height 6
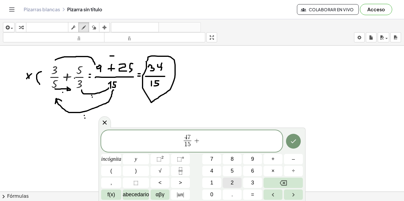
click at [232, 181] on font "2" at bounding box center [232, 183] width 3 height 6
click at [182, 169] on icon "Fracción" at bounding box center [180, 170] width 7 height 7
click at [229, 180] on button "2" at bounding box center [232, 183] width 19 height 10
click at [233, 173] on font "5" at bounding box center [232, 171] width 3 height 6
click at [292, 146] on button "Hecho" at bounding box center [293, 141] width 15 height 15
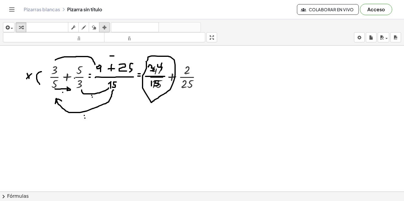
click at [103, 23] on button "arreglar" at bounding box center [104, 27] width 11 height 10
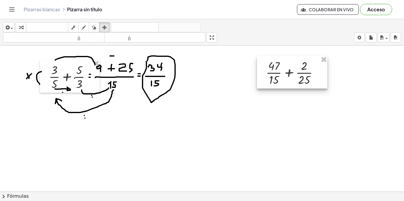
drag, startPoint x: 185, startPoint y: 78, endPoint x: 302, endPoint y: 74, distance: 117.3
click at [302, 74] on div at bounding box center [292, 72] width 70 height 33
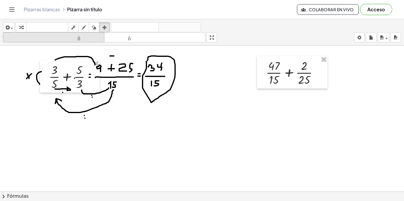
click at [94, 36] on font "tamaño_del_formato" at bounding box center [53, 38] width 99 height 6
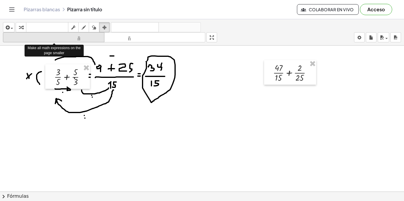
click at [86, 38] on font "tamaño_del_formato" at bounding box center [53, 38] width 99 height 6
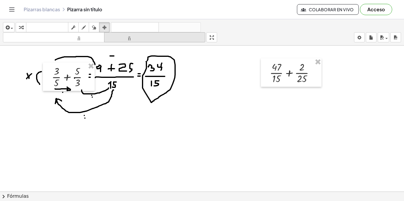
click at [113, 37] on font "tamaño_del_formato" at bounding box center [155, 38] width 99 height 6
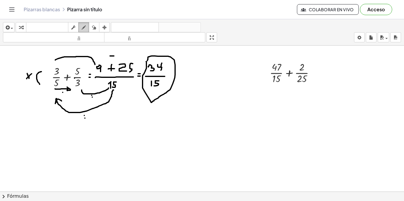
click at [88, 27] on div "button" at bounding box center [84, 27] width 8 height 7
drag, startPoint x: 107, startPoint y: 29, endPoint x: 241, endPoint y: 61, distance: 137.6
click at [108, 29] on div "button" at bounding box center [105, 27] width 8 height 7
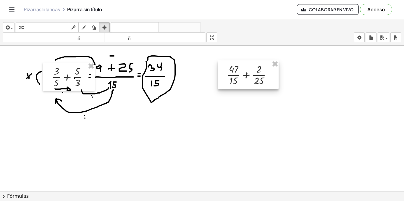
drag, startPoint x: 282, startPoint y: 73, endPoint x: 239, endPoint y: 75, distance: 43.0
click at [239, 75] on div at bounding box center [248, 74] width 61 height 28
click at [84, 26] on icon "button" at bounding box center [84, 27] width 4 height 7
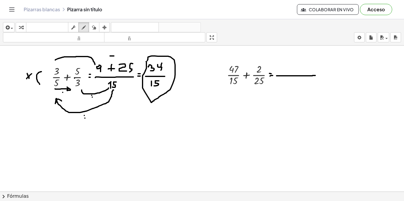
drag, startPoint x: 277, startPoint y: 76, endPoint x: 315, endPoint y: 75, distance: 38.8
drag, startPoint x: 288, startPoint y: 84, endPoint x: 292, endPoint y: 78, distance: 7.6
drag, startPoint x: 290, startPoint y: 87, endPoint x: 260, endPoint y: 89, distance: 30.6
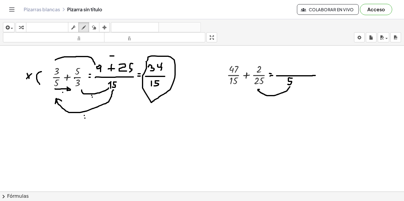
click at [93, 30] on icon "button" at bounding box center [94, 27] width 4 height 7
click at [81, 27] on div "button" at bounding box center [84, 27] width 8 height 7
drag, startPoint x: 281, startPoint y: 77, endPoint x: 300, endPoint y: 76, distance: 18.7
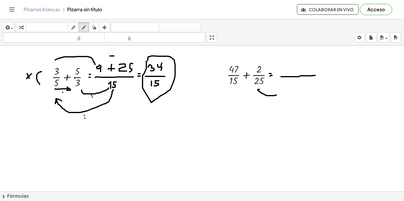
drag, startPoint x: 287, startPoint y: 81, endPoint x: 289, endPoint y: 87, distance: 6.6
drag, startPoint x: 288, startPoint y: 85, endPoint x: 293, endPoint y: 85, distance: 5.0
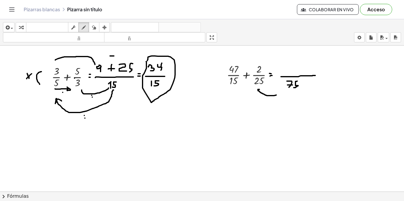
drag, startPoint x: 294, startPoint y: 88, endPoint x: 298, endPoint y: 81, distance: 7.6
drag, startPoint x: 286, startPoint y: 93, endPoint x: 235, endPoint y: 92, distance: 51.8
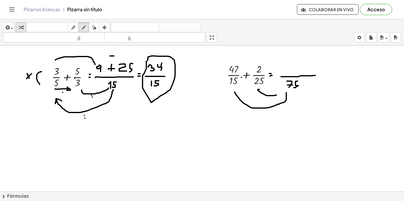
click at [20, 25] on icon "button" at bounding box center [21, 27] width 4 height 7
click at [271, 76] on div at bounding box center [272, 74] width 5 height 5
click at [86, 27] on icon "button" at bounding box center [84, 27] width 4 height 7
drag, startPoint x: 281, startPoint y: 66, endPoint x: 286, endPoint y: 72, distance: 7.4
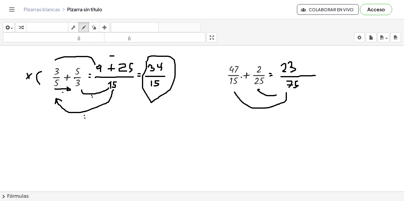
drag, startPoint x: 289, startPoint y: 63, endPoint x: 291, endPoint y: 72, distance: 8.9
drag, startPoint x: 298, startPoint y: 72, endPoint x: 302, endPoint y: 65, distance: 8.1
drag, startPoint x: 306, startPoint y: 70, endPoint x: 312, endPoint y: 70, distance: 6.2
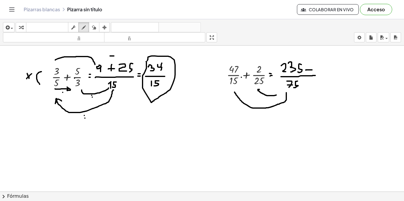
drag, startPoint x: 222, startPoint y: 84, endPoint x: 225, endPoint y: 70, distance: 15.1
drag, startPoint x: 222, startPoint y: 62, endPoint x: 263, endPoint y: 27, distance: 54.0
click at [263, 27] on div "insertar Seleccione uno: Expresión matemática Función Texto Vídeo de YouTube Gr…" at bounding box center [202, 110] width 404 height 182
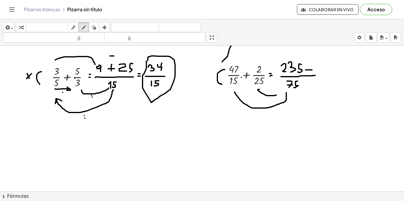
drag, startPoint x: 222, startPoint y: 62, endPoint x: 254, endPoint y: 45, distance: 35.9
click at [254, 45] on div "insertar Seleccione uno: Expresión matemática Función Texto Vídeo de YouTube Gr…" at bounding box center [202, 110] width 404 height 182
drag, startPoint x: 225, startPoint y: 61, endPoint x: 282, endPoint y: 62, distance: 56.5
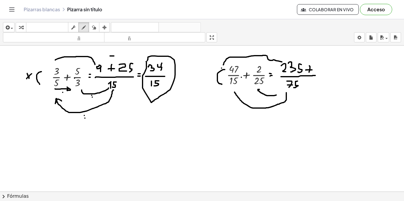
drag, startPoint x: 310, startPoint y: 66, endPoint x: 309, endPoint y: 72, distance: 6.5
drag, startPoint x: 317, startPoint y: 76, endPoint x: 325, endPoint y: 76, distance: 8.9
drag, startPoint x: 324, startPoint y: 65, endPoint x: 319, endPoint y: 68, distance: 5.7
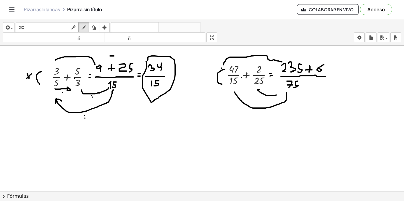
drag, startPoint x: 330, startPoint y: 77, endPoint x: 333, endPoint y: 77, distance: 3.3
drag, startPoint x: 330, startPoint y: 73, endPoint x: 333, endPoint y: 75, distance: 3.5
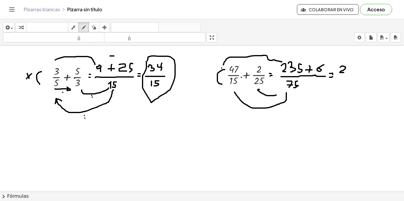
drag, startPoint x: 341, startPoint y: 67, endPoint x: 344, endPoint y: 72, distance: 6.5
drag, startPoint x: 352, startPoint y: 73, endPoint x: 349, endPoint y: 67, distance: 6.5
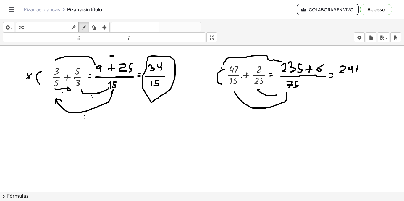
drag, startPoint x: 358, startPoint y: 66, endPoint x: 357, endPoint y: 71, distance: 5.1
drag, startPoint x: 337, startPoint y: 75, endPoint x: 357, endPoint y: 74, distance: 19.6
drag, startPoint x: 341, startPoint y: 80, endPoint x: 346, endPoint y: 85, distance: 6.5
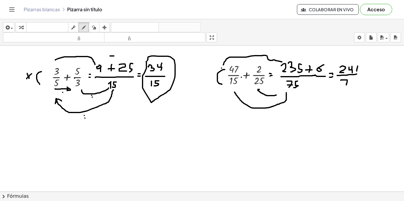
drag, startPoint x: 343, startPoint y: 82, endPoint x: 348, endPoint y: 82, distance: 5.4
drag, startPoint x: 350, startPoint y: 85, endPoint x: 354, endPoint y: 79, distance: 7.2
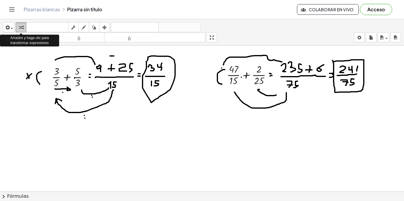
click at [24, 29] on div "button" at bounding box center [21, 27] width 8 height 7
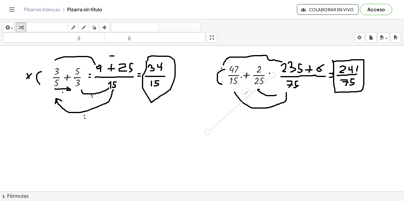
drag, startPoint x: 273, startPoint y: 75, endPoint x: 205, endPoint y: 136, distance: 91.4
click at [104, 28] on icon "button" at bounding box center [104, 27] width 4 height 7
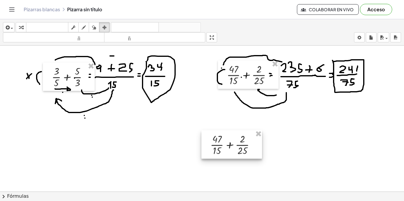
drag, startPoint x: 172, startPoint y: 133, endPoint x: 228, endPoint y: 147, distance: 57.7
click at [227, 147] on div at bounding box center [232, 144] width 61 height 28
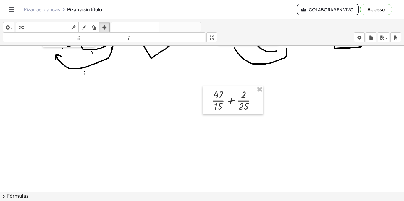
scroll to position [59, 0]
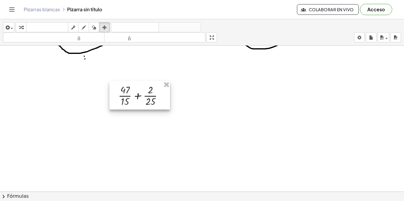
drag, startPoint x: 223, startPoint y: 90, endPoint x: 130, endPoint y: 101, distance: 93.8
click at [130, 101] on div at bounding box center [139, 95] width 61 height 28
click at [84, 29] on icon "button" at bounding box center [84, 27] width 4 height 7
click at [115, 100] on div at bounding box center [202, 155] width 404 height 339
drag, startPoint x: 111, startPoint y: 99, endPoint x: 115, endPoint y: 102, distance: 4.6
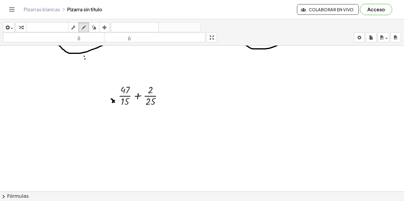
click at [115, 102] on div at bounding box center [202, 155] width 404 height 339
click at [159, 101] on div at bounding box center [202, 155] width 404 height 339
drag, startPoint x: 158, startPoint y: 100, endPoint x: 160, endPoint y: 103, distance: 3.0
click at [160, 103] on div at bounding box center [202, 155] width 404 height 339
drag, startPoint x: 102, startPoint y: 99, endPoint x: 103, endPoint y: 103, distance: 5.0
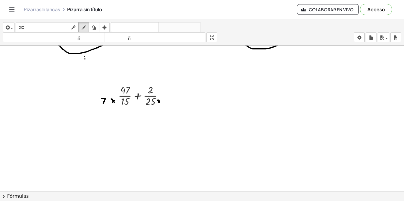
click at [103, 103] on div at bounding box center [202, 155] width 404 height 339
drag, startPoint x: 102, startPoint y: 98, endPoint x: 105, endPoint y: 96, distance: 3.6
click at [105, 96] on div at bounding box center [202, 155] width 404 height 339
drag, startPoint x: 112, startPoint y: 91, endPoint x: 115, endPoint y: 88, distance: 4.6
click at [115, 88] on div at bounding box center [202, 155] width 404 height 339
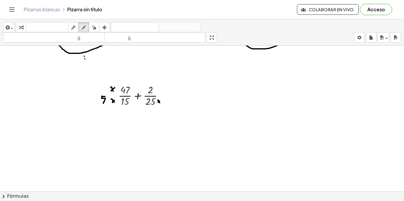
drag, startPoint x: 111, startPoint y: 87, endPoint x: 113, endPoint y: 91, distance: 4.9
click at [113, 91] on div at bounding box center [202, 155] width 404 height 339
drag, startPoint x: 100, startPoint y: 88, endPoint x: 105, endPoint y: 85, distance: 6.3
click at [105, 85] on div at bounding box center [202, 155] width 404 height 339
drag, startPoint x: 165, startPoint y: 100, endPoint x: 165, endPoint y: 104, distance: 4.4
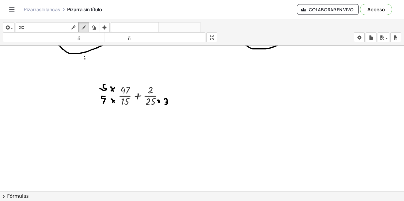
click at [165, 104] on div at bounding box center [202, 155] width 404 height 339
click at [160, 93] on div at bounding box center [202, 155] width 404 height 339
click at [161, 94] on div at bounding box center [202, 155] width 404 height 339
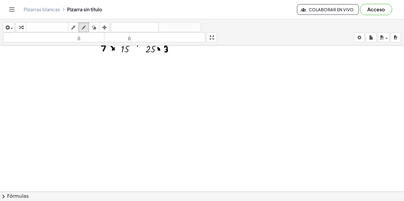
scroll to position [118, 0]
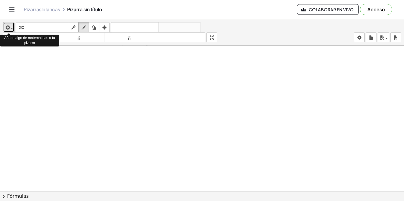
click at [11, 25] on div "button" at bounding box center [8, 27] width 9 height 7
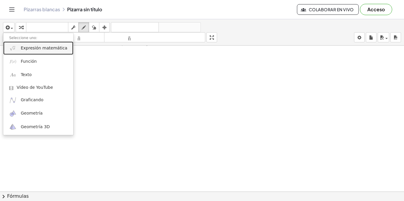
click at [28, 48] on font "Expresión matemática" at bounding box center [44, 48] width 46 height 5
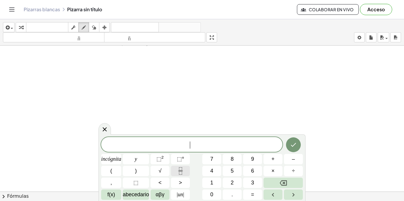
click at [183, 175] on button "Fracción" at bounding box center [180, 171] width 19 height 10
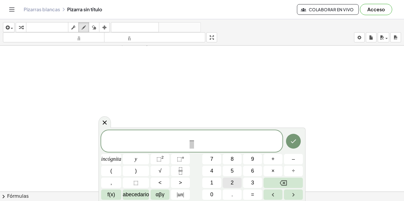
click at [227, 181] on button "2" at bounding box center [232, 183] width 19 height 10
click at [293, 195] on icon "Flecha derecha" at bounding box center [293, 194] width 7 height 7
click at [229, 172] on button "5" at bounding box center [232, 171] width 19 height 10
click at [292, 196] on icon "Flecha derecha" at bounding box center [293, 194] width 7 height 7
click at [292, 172] on font "÷" at bounding box center [293, 171] width 3 height 6
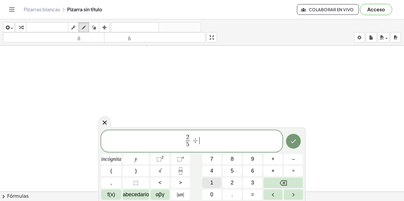
click at [214, 180] on button "1" at bounding box center [211, 183] width 19 height 10
click at [181, 173] on icon "Fracción" at bounding box center [180, 170] width 7 height 7
click at [249, 173] on button "6" at bounding box center [252, 171] width 19 height 10
click at [297, 145] on button "Hecho" at bounding box center [293, 141] width 15 height 15
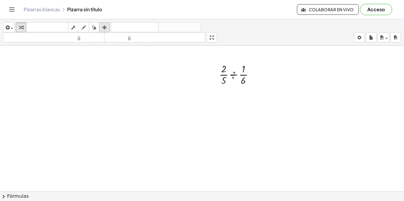
click at [107, 27] on div "button" at bounding box center [105, 27] width 8 height 7
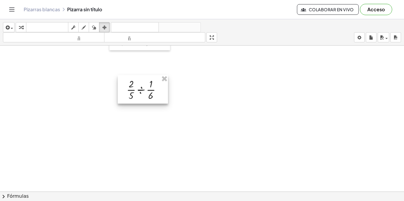
drag, startPoint x: 228, startPoint y: 84, endPoint x: 135, endPoint y: 99, distance: 93.8
click at [135, 99] on div at bounding box center [143, 89] width 50 height 28
click at [83, 28] on icon "button" at bounding box center [84, 27] width 4 height 7
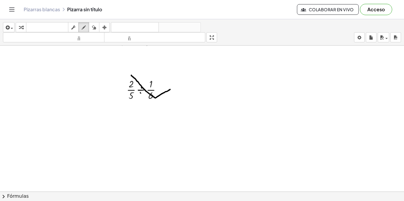
drag, startPoint x: 131, startPoint y: 75, endPoint x: 170, endPoint y: 89, distance: 41.3
click at [170, 89] on div at bounding box center [202, 96] width 404 height 339
drag, startPoint x: 175, startPoint y: 91, endPoint x: 179, endPoint y: 91, distance: 3.3
click at [179, 91] on div at bounding box center [202, 96] width 404 height 339
click at [178, 89] on div at bounding box center [202, 96] width 404 height 339
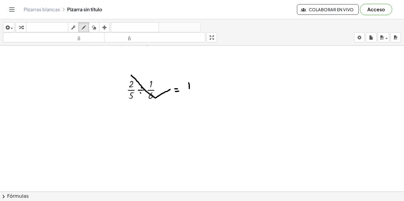
drag, startPoint x: 189, startPoint y: 88, endPoint x: 189, endPoint y: 82, distance: 6.2
click at [189, 82] on div at bounding box center [202, 96] width 404 height 339
drag, startPoint x: 192, startPoint y: 81, endPoint x: 195, endPoint y: 88, distance: 7.7
click at [195, 88] on div at bounding box center [202, 96] width 404 height 339
drag, startPoint x: 132, startPoint y: 95, endPoint x: 148, endPoint y: 85, distance: 19.3
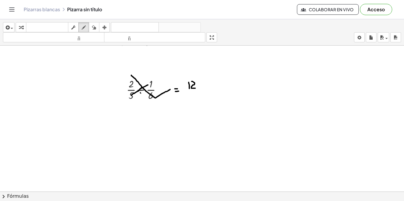
click at [148, 85] on div at bounding box center [202, 96] width 404 height 339
drag, startPoint x: 157, startPoint y: 85, endPoint x: 173, endPoint y: 97, distance: 19.8
click at [173, 97] on div at bounding box center [202, 96] width 404 height 339
drag, startPoint x: 183, startPoint y: 101, endPoint x: 194, endPoint y: 96, distance: 11.9
click at [194, 96] on div at bounding box center [202, 96] width 404 height 339
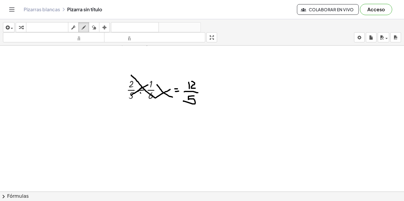
drag, startPoint x: 184, startPoint y: 92, endPoint x: 198, endPoint y: 93, distance: 13.6
click at [198, 93] on div at bounding box center [202, 96] width 404 height 339
click at [17, 28] on div "button" at bounding box center [21, 27] width 8 height 7
click at [141, 93] on div at bounding box center [146, 89] width 45 height 25
drag, startPoint x: 160, startPoint y: 90, endPoint x: 240, endPoint y: 92, distance: 79.3
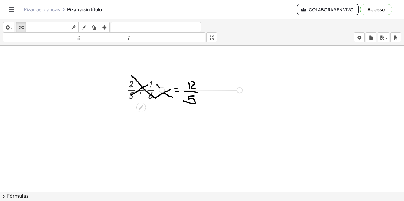
click at [240, 92] on div "+ · 3 · 5 + · 5 · 3 + · 47 · 15 + · 2 · 25 + · 47 · 15 + · 2 · 25 · · 2 · 5 ÷ ·…" at bounding box center [202, 96] width 404 height 339
click at [108, 29] on div "button" at bounding box center [105, 27] width 8 height 7
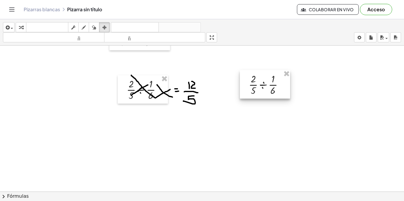
drag, startPoint x: 207, startPoint y: 86, endPoint x: 257, endPoint y: 83, distance: 49.8
click at [257, 83] on div at bounding box center [265, 84] width 50 height 28
click at [83, 28] on icon "button" at bounding box center [84, 27] width 4 height 7
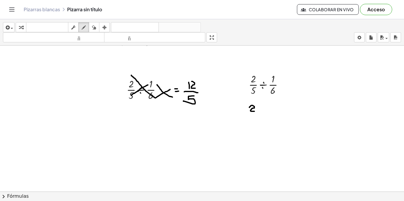
drag, startPoint x: 249, startPoint y: 107, endPoint x: 255, endPoint y: 112, distance: 7.2
click at [255, 112] on div at bounding box center [202, 96] width 404 height 339
drag, startPoint x: 249, startPoint y: 114, endPoint x: 257, endPoint y: 114, distance: 8.3
click at [257, 114] on div at bounding box center [202, 96] width 404 height 339
drag, startPoint x: 250, startPoint y: 122, endPoint x: 252, endPoint y: 117, distance: 5.7
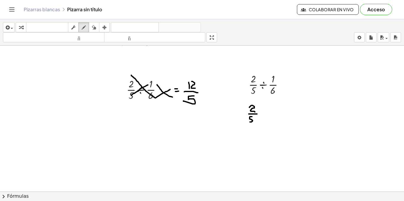
click at [252, 117] on div at bounding box center [202, 96] width 404 height 339
drag, startPoint x: 269, startPoint y: 111, endPoint x: 277, endPoint y: 106, distance: 9.0
click at [277, 106] on div at bounding box center [202, 96] width 404 height 339
drag, startPoint x: 268, startPoint y: 115, endPoint x: 275, endPoint y: 115, distance: 7.1
click at [275, 115] on div at bounding box center [202, 96] width 404 height 339
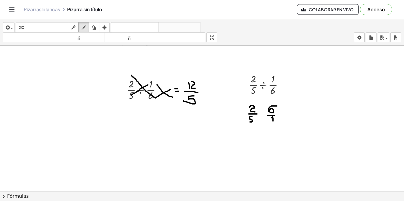
click at [273, 121] on div at bounding box center [202, 96] width 404 height 339
click at [263, 114] on div at bounding box center [202, 96] width 404 height 339
click at [288, 115] on div at bounding box center [202, 96] width 404 height 339
click at [287, 113] on div at bounding box center [202, 96] width 404 height 339
drag, startPoint x: 305, startPoint y: 110, endPoint x: 305, endPoint y: 104, distance: 6.2
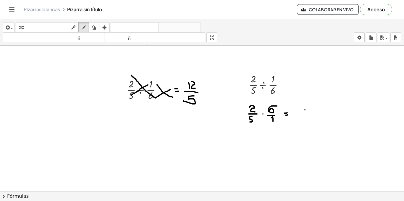
click at [305, 104] on div at bounding box center [202, 96] width 404 height 339
drag, startPoint x: 309, startPoint y: 103, endPoint x: 312, endPoint y: 111, distance: 8.0
click at [312, 111] on div at bounding box center [202, 96] width 404 height 339
drag, startPoint x: 306, startPoint y: 121, endPoint x: 299, endPoint y: 115, distance: 9.4
click at [308, 115] on div at bounding box center [202, 96] width 404 height 339
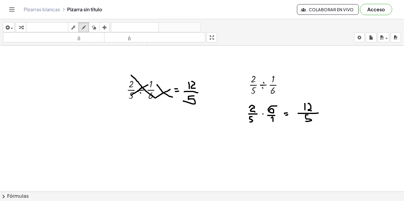
drag, startPoint x: 312, startPoint y: 113, endPoint x: 318, endPoint y: 113, distance: 5.9
click at [318, 113] on div at bounding box center [202, 96] width 404 height 339
drag, startPoint x: 195, startPoint y: 73, endPoint x: 299, endPoint y: 88, distance: 105.0
click at [299, 88] on div at bounding box center [202, 96] width 404 height 339
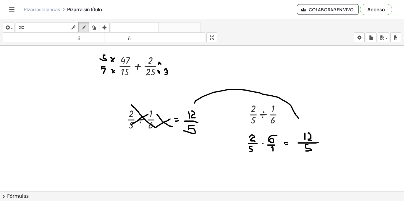
scroll to position [59, 0]
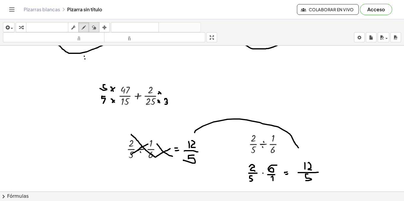
click at [93, 27] on icon "button" at bounding box center [94, 27] width 4 height 7
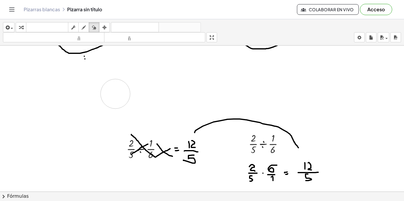
drag, startPoint x: 100, startPoint y: 83, endPoint x: 115, endPoint y: 94, distance: 18.7
click at [115, 94] on div at bounding box center [202, 155] width 404 height 339
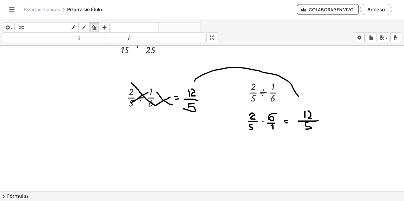
scroll to position [118, 0]
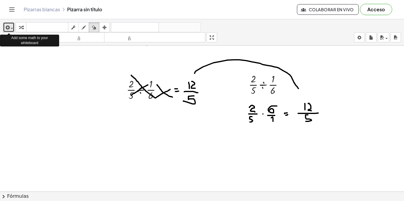
click at [9, 24] on icon "button" at bounding box center [6, 27] width 5 height 7
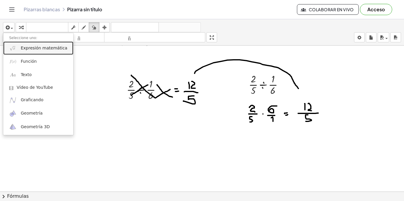
click at [31, 45] on link "Expresión matemática" at bounding box center [38, 47] width 70 height 13
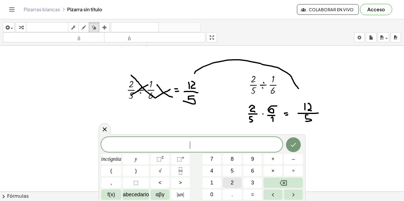
click at [233, 185] on font "2" at bounding box center [232, 183] width 3 height 6
click at [181, 168] on icon "Fracción" at bounding box center [180, 170] width 7 height 7
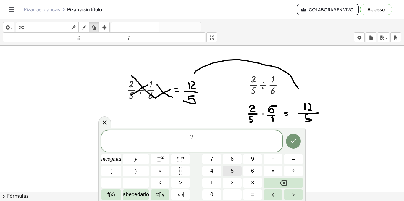
click at [230, 174] on button "5" at bounding box center [232, 171] width 19 height 10
click at [275, 173] on font "×" at bounding box center [273, 171] width 3 height 6
click at [278, 181] on button "Retroceso" at bounding box center [283, 183] width 39 height 10
click at [286, 191] on button "Flecha derecha" at bounding box center [293, 194] width 19 height 10
click at [272, 172] on font "×" at bounding box center [273, 171] width 3 height 6
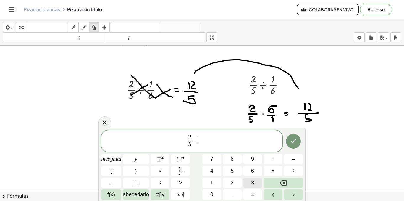
click at [251, 182] on font "3" at bounding box center [252, 183] width 3 height 6
click at [185, 170] on button "Fracción" at bounding box center [180, 171] width 19 height 10
click at [235, 181] on button "2" at bounding box center [232, 183] width 19 height 10
click at [285, 192] on button "Flecha derecha" at bounding box center [293, 194] width 19 height 10
click at [291, 146] on button "Hecho" at bounding box center [293, 141] width 15 height 15
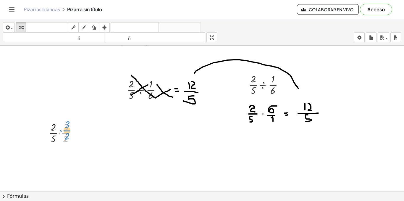
drag, startPoint x: 60, startPoint y: 130, endPoint x: 61, endPoint y: 127, distance: 3.0
click at [61, 127] on div at bounding box center [65, 132] width 38 height 25
click at [105, 27] on icon "button" at bounding box center [104, 27] width 4 height 7
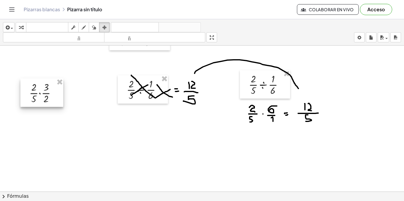
drag, startPoint x: 77, startPoint y: 139, endPoint x: 58, endPoint y: 99, distance: 44.7
click at [58, 99] on div at bounding box center [41, 92] width 43 height 28
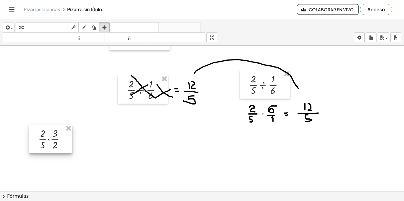
drag, startPoint x: 58, startPoint y: 99, endPoint x: 67, endPoint y: 146, distance: 47.3
click at [67, 146] on div at bounding box center [50, 139] width 43 height 28
click at [86, 27] on icon "button" at bounding box center [84, 27] width 4 height 7
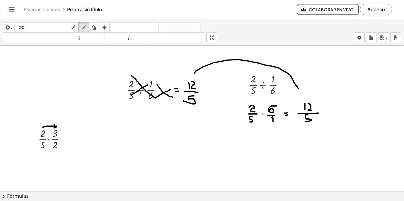
drag, startPoint x: 43, startPoint y: 127, endPoint x: 54, endPoint y: 125, distance: 11.6
click at [54, 125] on div at bounding box center [202, 96] width 404 height 339
drag, startPoint x: 63, startPoint y: 138, endPoint x: 59, endPoint y: 137, distance: 4.2
click at [66, 137] on div at bounding box center [202, 96] width 404 height 339
drag, startPoint x: 63, startPoint y: 136, endPoint x: 66, endPoint y: 135, distance: 3.3
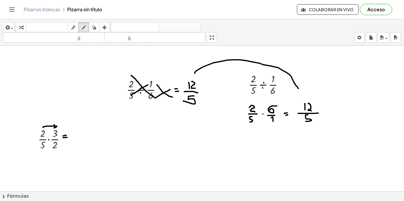
click at [66, 135] on div at bounding box center [202, 96] width 404 height 339
drag, startPoint x: 92, startPoint y: 128, endPoint x: 85, endPoint y: 136, distance: 10.0
click at [85, 136] on div at bounding box center [202, 96] width 404 height 339
drag, startPoint x: 77, startPoint y: 139, endPoint x: 96, endPoint y: 139, distance: 18.6
click at [96, 139] on div at bounding box center [202, 96] width 404 height 339
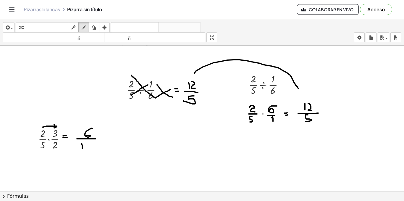
drag, startPoint x: 82, startPoint y: 149, endPoint x: 82, endPoint y: 143, distance: 5.4
click at [82, 143] on div at bounding box center [202, 96] width 404 height 339
click at [89, 144] on div at bounding box center [202, 96] width 404 height 339
drag, startPoint x: 41, startPoint y: 153, endPoint x: 47, endPoint y: 152, distance: 6.1
click at [47, 152] on div at bounding box center [202, 96] width 404 height 339
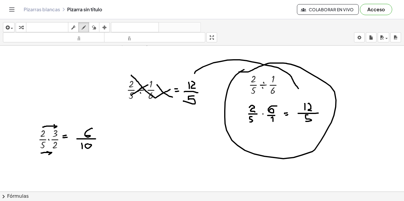
drag, startPoint x: 228, startPoint y: 90, endPoint x: 239, endPoint y: 72, distance: 21.7
click at [239, 72] on div at bounding box center [202, 96] width 404 height 339
drag, startPoint x: 84, startPoint y: 126, endPoint x: 94, endPoint y: 138, distance: 16.0
click at [94, 138] on div at bounding box center [202, 96] width 404 height 339
drag, startPoint x: 92, startPoint y: 116, endPoint x: 102, endPoint y: 144, distance: 29.3
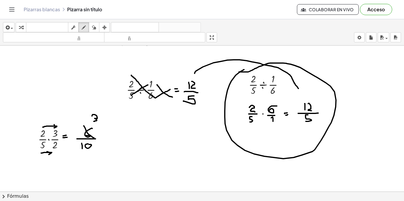
click at [94, 122] on div at bounding box center [202, 96] width 404 height 339
drag, startPoint x: 78, startPoint y: 142, endPoint x: 90, endPoint y: 148, distance: 13.6
click at [90, 148] on div at bounding box center [202, 96] width 404 height 339
drag, startPoint x: 81, startPoint y: 160, endPoint x: 87, endPoint y: 154, distance: 9.2
click at [87, 154] on div at bounding box center [202, 96] width 404 height 339
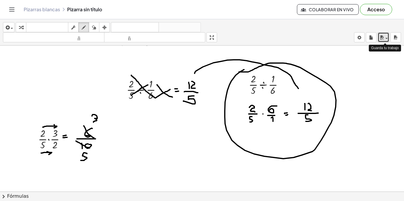
click at [382, 40] on icon "button" at bounding box center [381, 37] width 5 height 7
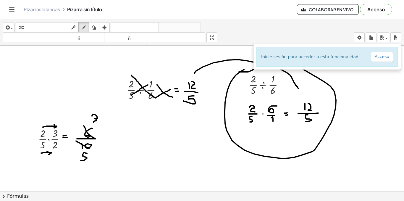
click at [370, 12] on font "Acceso" at bounding box center [376, 9] width 17 height 6
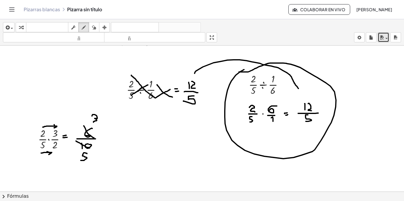
click at [386, 40] on div "button" at bounding box center [383, 37] width 9 height 7
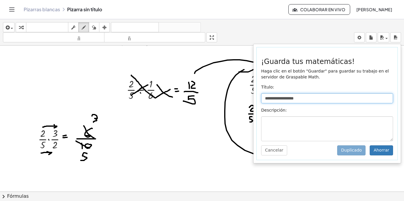
click at [310, 99] on input "**********" at bounding box center [327, 98] width 132 height 10
type input "*"
type input "*******"
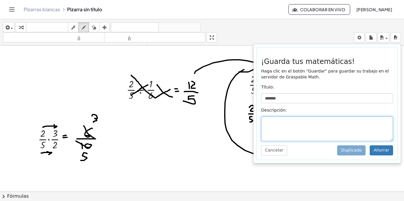
click at [339, 132] on textarea at bounding box center [327, 128] width 132 height 25
click at [316, 130] on textarea "****" at bounding box center [327, 128] width 132 height 25
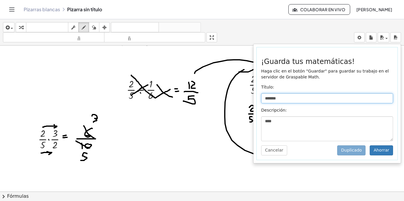
click at [296, 99] on input "*******" at bounding box center [327, 98] width 132 height 10
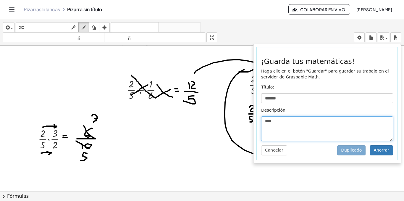
click at [291, 123] on textarea "****" at bounding box center [327, 128] width 132 height 25
type textarea "*"
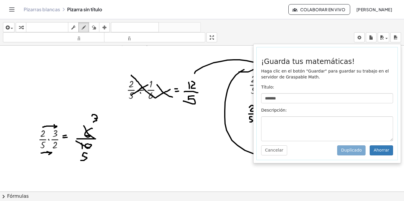
click at [14, 12] on icon "Cambiar navegación" at bounding box center [11, 9] width 7 height 7
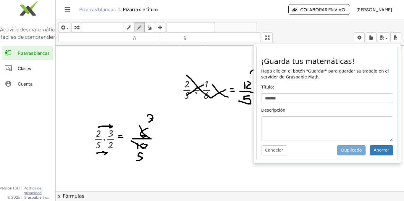
click at [211, 11] on div "Pizarras blancas Pizarra sin título" at bounding box center [183, 10] width 209 height 6
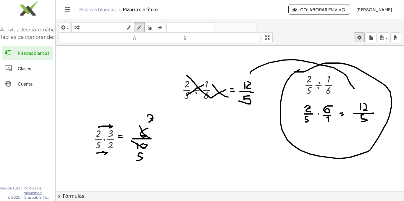
click at [358, 38] on body "Actividades matemáticas fáciles de comprender Pizarras blancas Clases Cuenta ve…" at bounding box center [202, 100] width 404 height 201
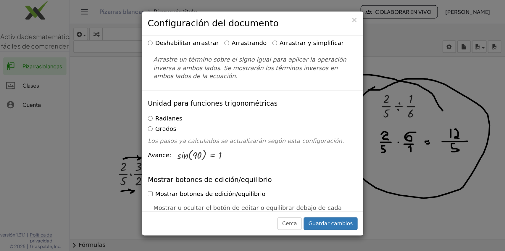
scroll to position [89, 0]
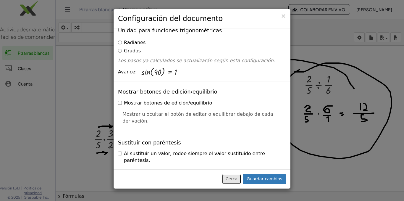
click at [237, 184] on button "Cerca" at bounding box center [232, 179] width 20 height 10
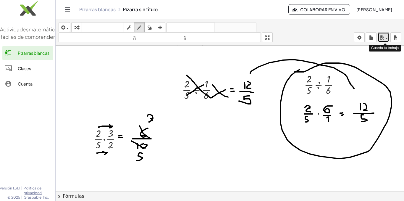
click at [385, 38] on span "button" at bounding box center [384, 38] width 1 height 4
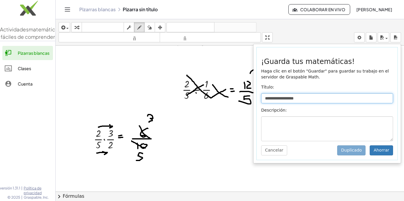
click at [313, 99] on input "**********" at bounding box center [327, 98] width 132 height 10
type input "*"
type input "**********"
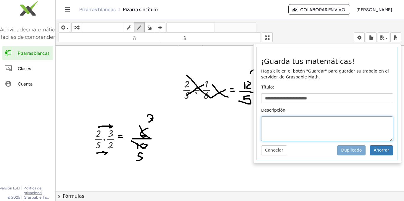
click at [316, 128] on textarea at bounding box center [327, 128] width 132 height 25
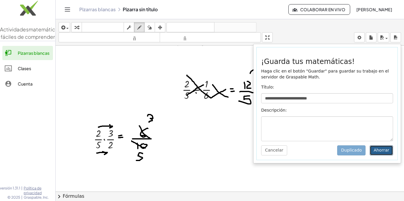
click at [385, 152] on font "Ahorrar" at bounding box center [382, 150] width 16 height 5
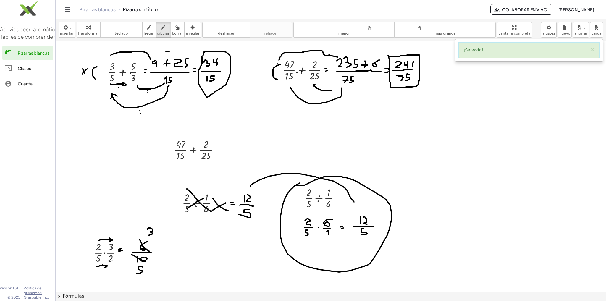
drag, startPoint x: 484, startPoint y: 1, endPoint x: 15, endPoint y: 146, distance: 491.3
click at [15, 146] on div at bounding box center [27, 187] width 55 height 187
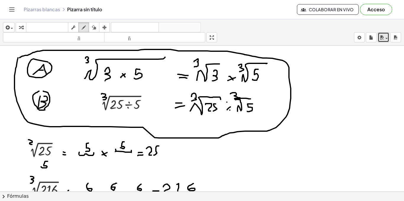
click at [381, 36] on icon "button" at bounding box center [381, 37] width 5 height 7
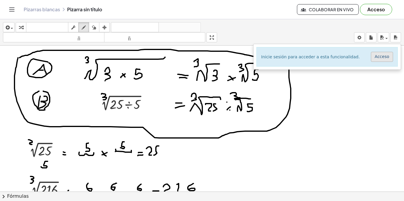
click at [380, 55] on font "Acceso" at bounding box center [382, 56] width 14 height 5
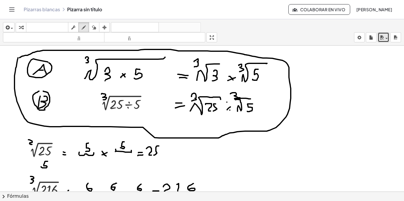
click at [382, 39] on icon "button" at bounding box center [381, 37] width 5 height 7
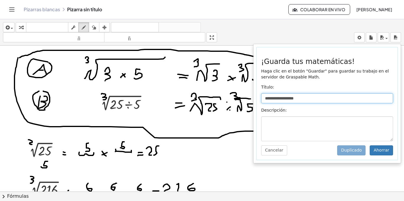
click at [310, 97] on input "**********" at bounding box center [327, 98] width 132 height 10
type input "*********"
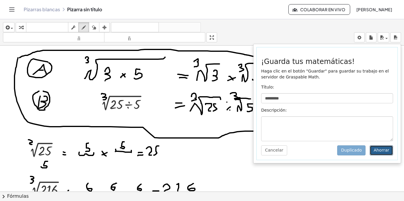
click at [376, 150] on font "Ahorrar" at bounding box center [382, 150] width 16 height 5
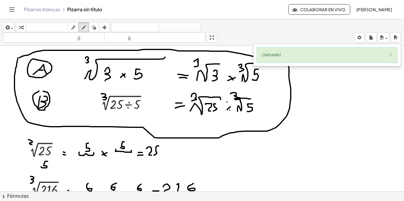
click at [10, 9] on icon "Cambiar navegación" at bounding box center [11, 9] width 7 height 7
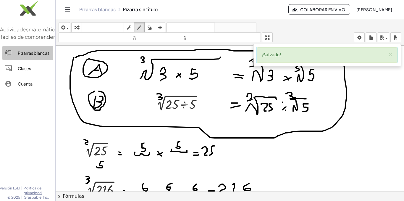
click at [22, 56] on font "Pizarras blancas" at bounding box center [34, 52] width 32 height 5
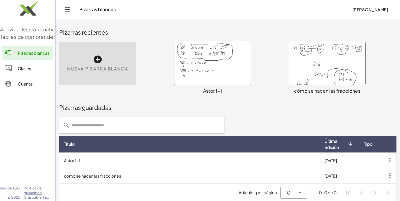
click at [238, 72] on div at bounding box center [212, 63] width 76 height 43
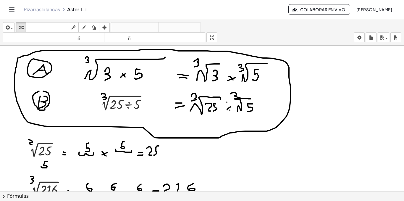
click at [15, 12] on icon "Cambiar navegación" at bounding box center [11, 9] width 7 height 7
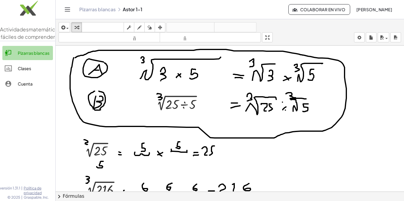
click at [33, 56] on font "Pizarras blancas" at bounding box center [34, 52] width 32 height 5
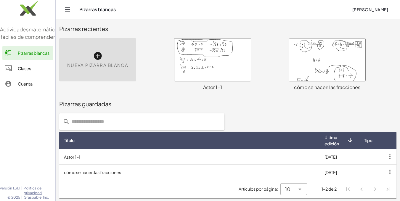
scroll to position [4, 0]
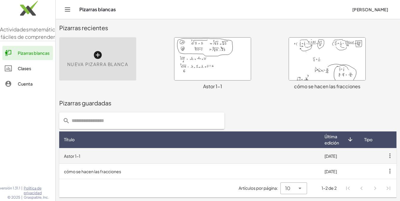
click at [389, 154] on icon "button" at bounding box center [389, 155] width 11 height 11
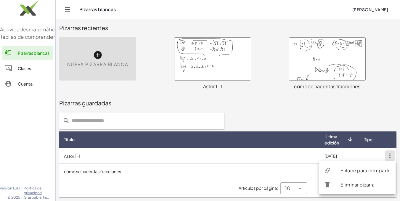
click at [377, 168] on font "Enlace para compartir" at bounding box center [365, 170] width 50 height 6
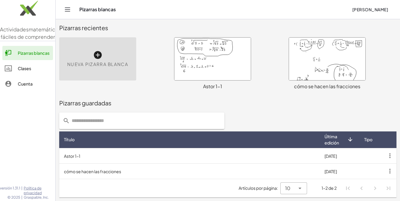
click at [223, 43] on div at bounding box center [212, 59] width 76 height 43
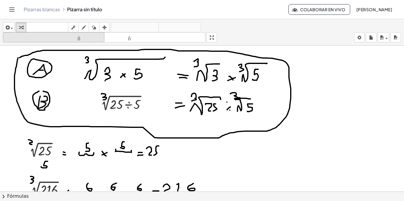
click at [81, 36] on font "tamaño_del_formato" at bounding box center [53, 38] width 99 height 6
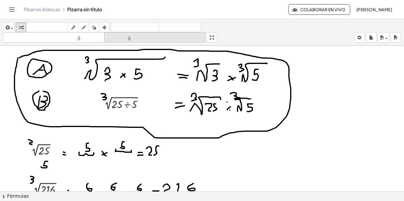
click at [119, 39] on font "tamaño_del_formato" at bounding box center [155, 38] width 99 height 6
